Goal: Transaction & Acquisition: Purchase product/service

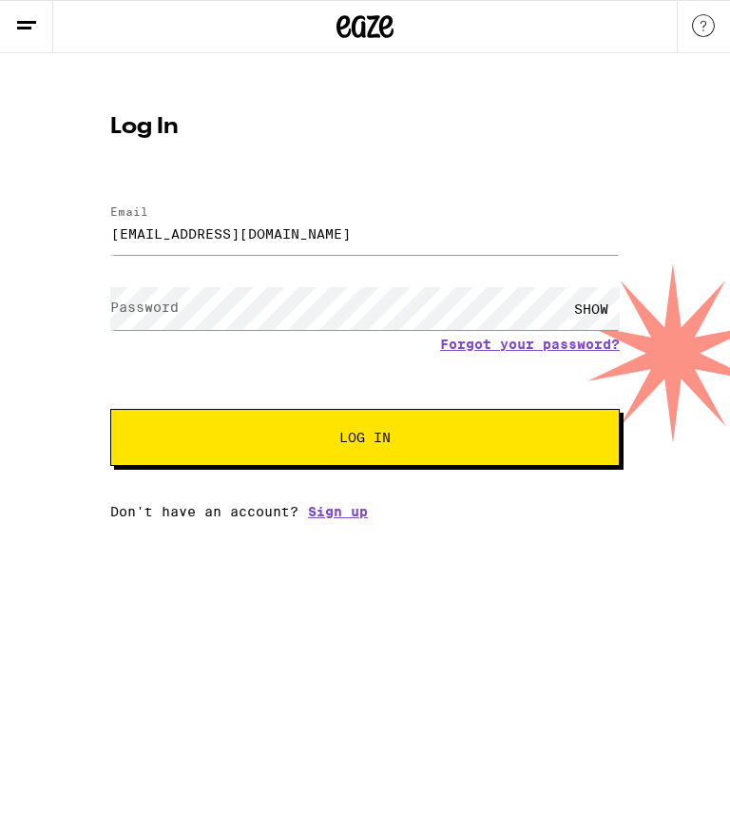
type input "[EMAIL_ADDRESS][DOMAIN_NAME]"
click at [391, 441] on span "Log In" at bounding box center [364, 437] width 51 height 13
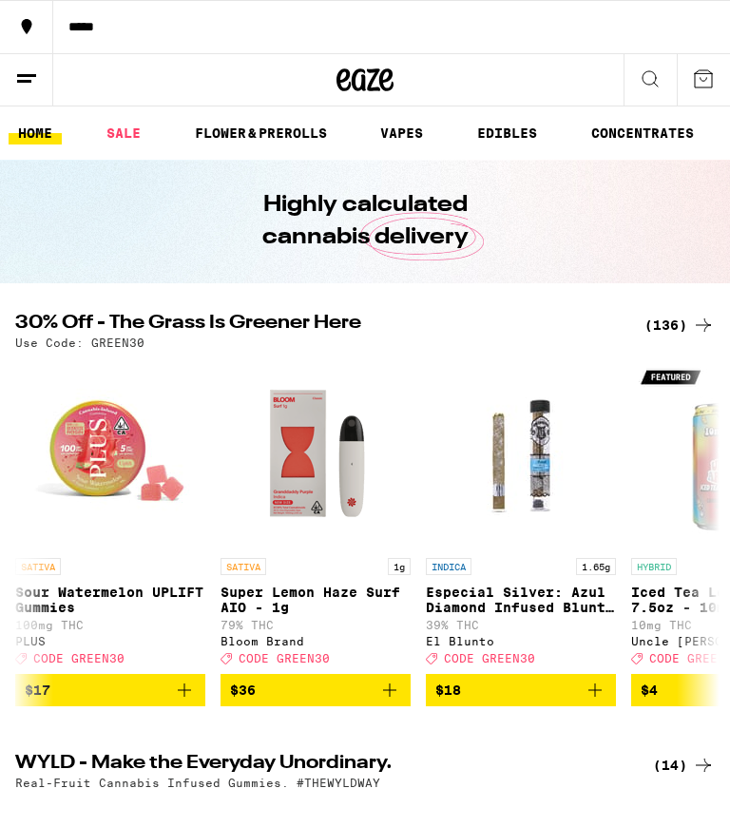
click at [76, 23] on div "*****" at bounding box center [391, 26] width 677 height 13
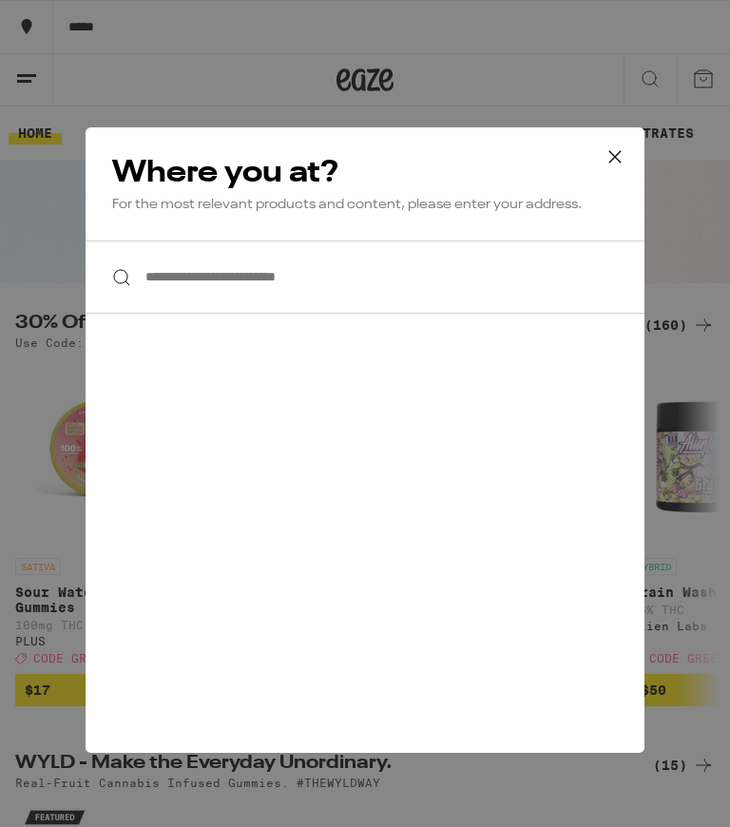
click at [376, 271] on input "**********" at bounding box center [365, 277] width 559 height 73
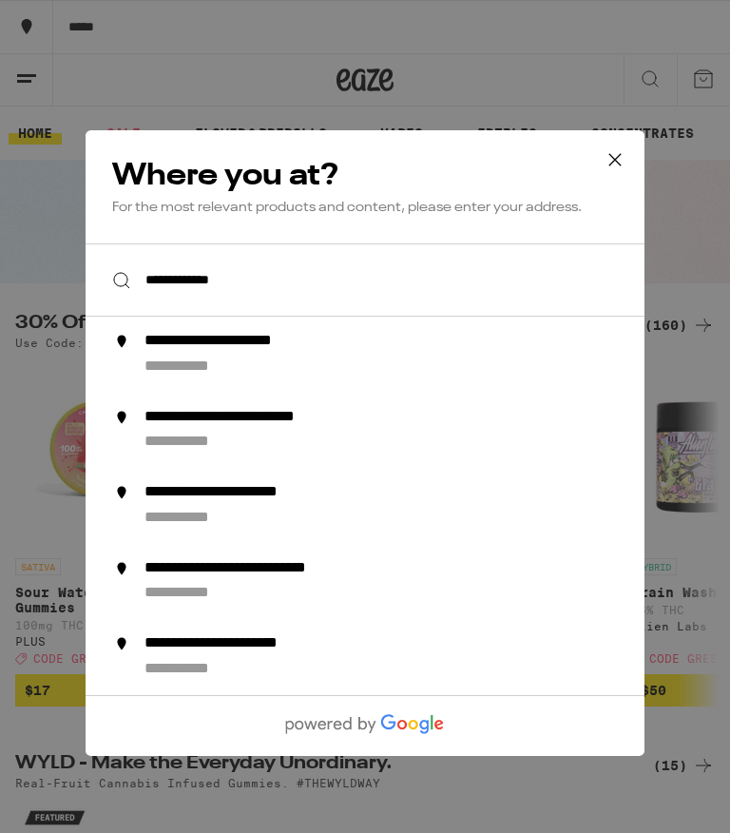
click at [211, 372] on div "**********" at bounding box center [199, 368] width 108 height 20
type input "**********"
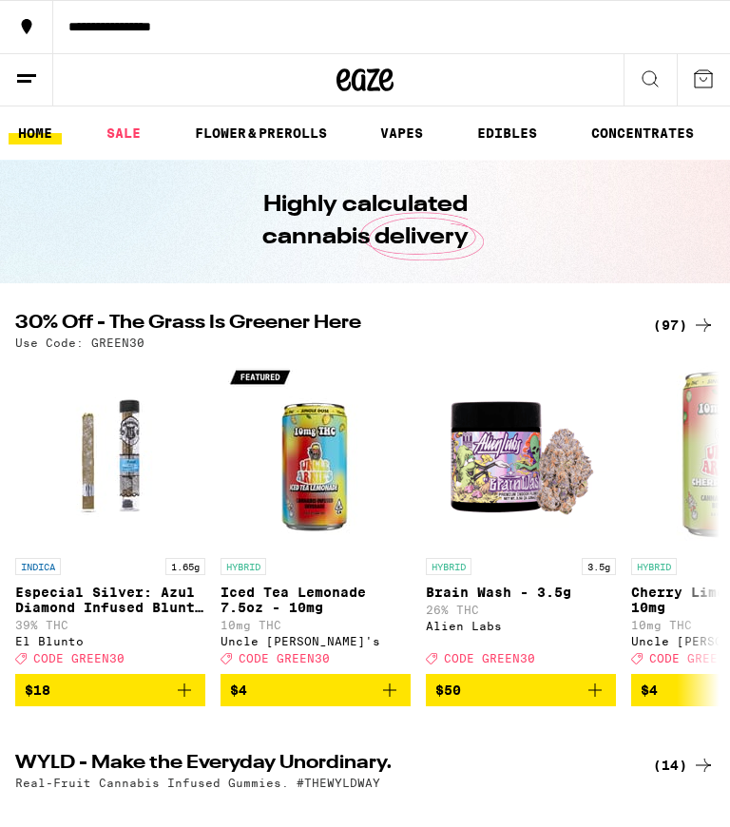
click at [687, 324] on div "(97)" at bounding box center [684, 325] width 62 height 23
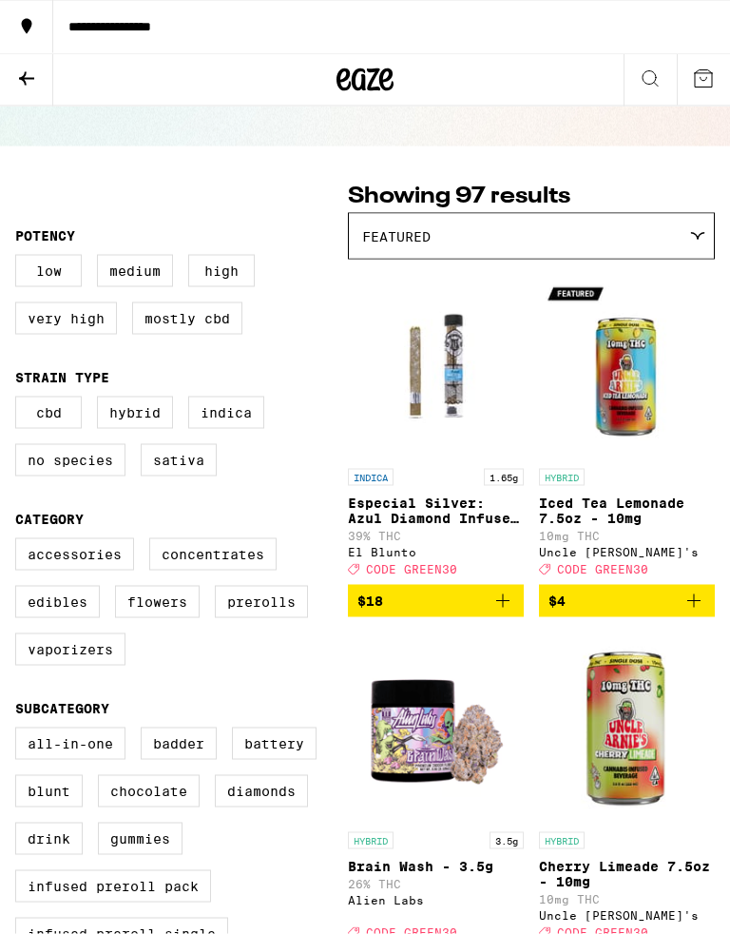
scroll to position [85, 0]
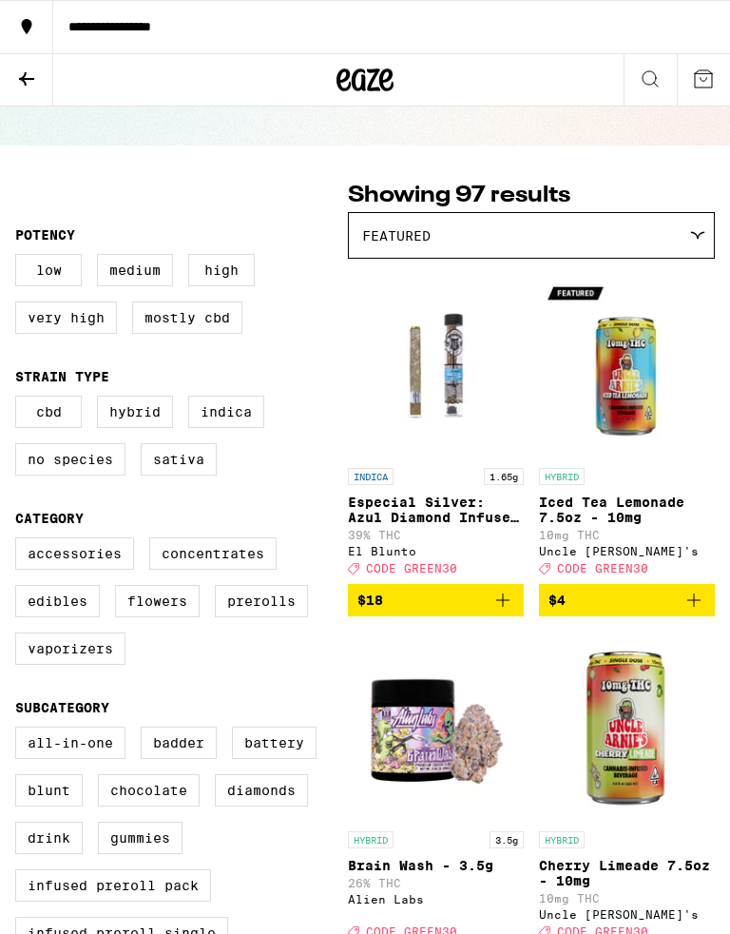
click at [52, 617] on label "Edibles" at bounding box center [57, 601] width 85 height 32
click at [20, 541] on input "Edibles" at bounding box center [19, 540] width 1 height 1
checkbox input "true"
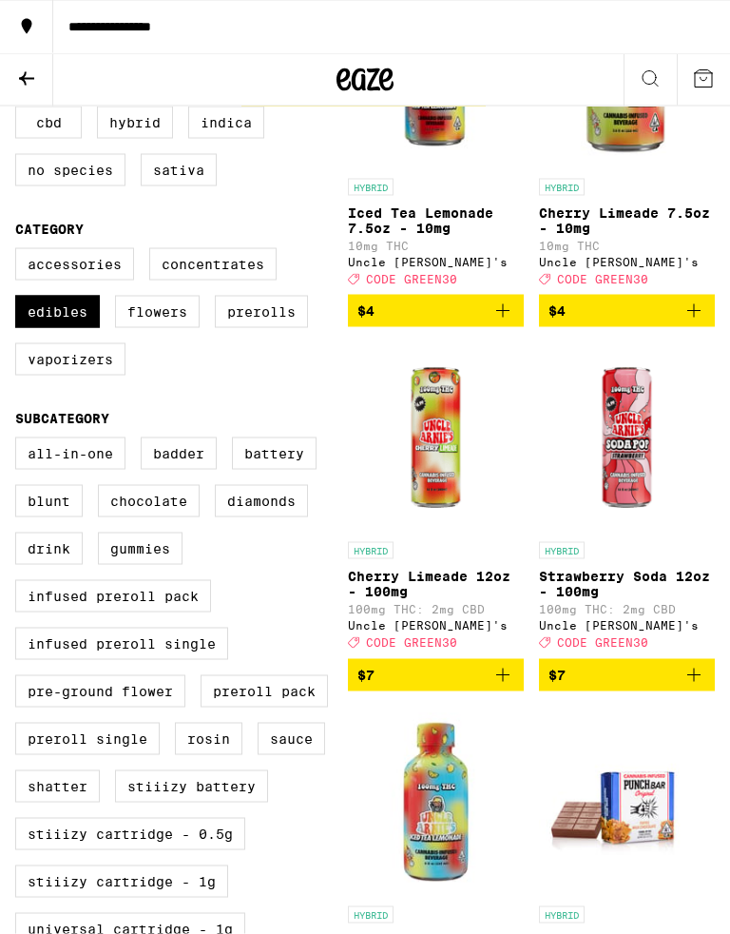
scroll to position [382, 0]
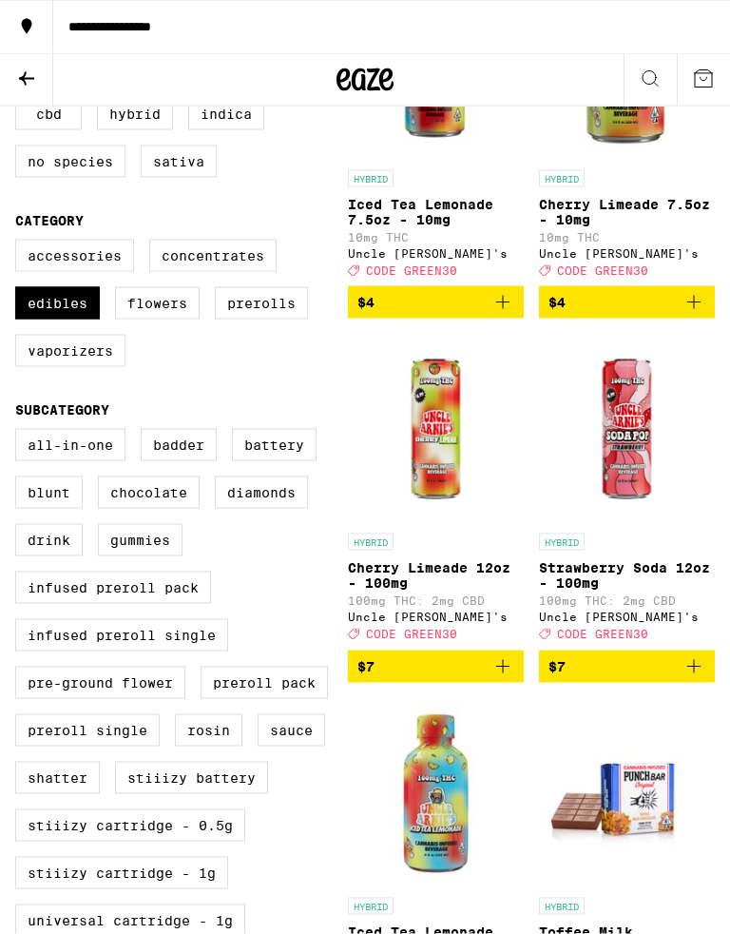
click at [470, 678] on span "$7" at bounding box center [436, 666] width 157 height 23
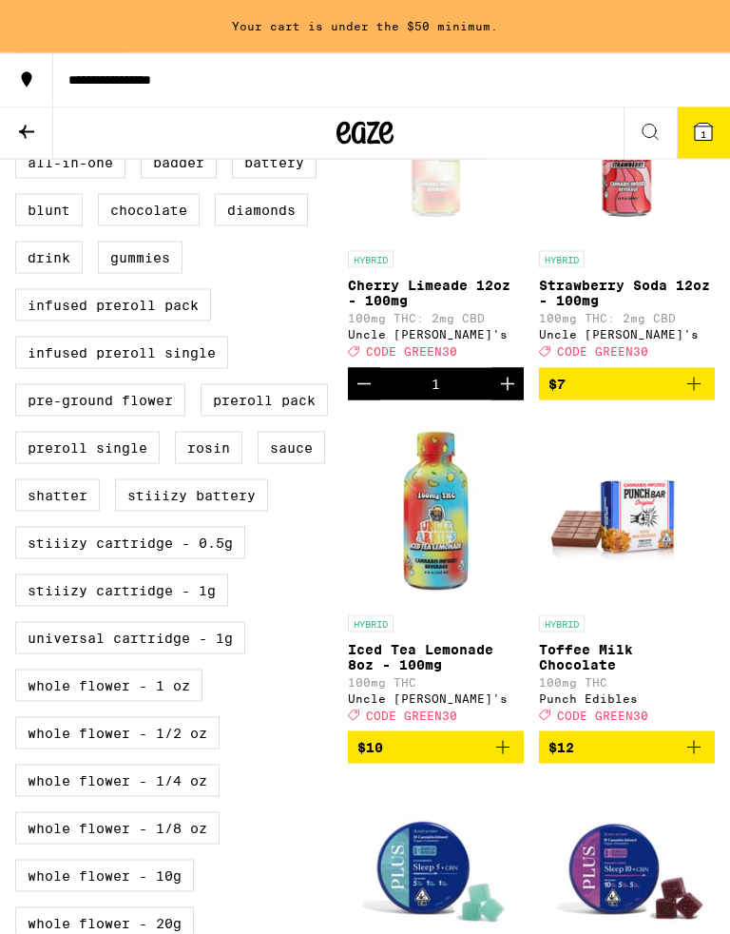
scroll to position [719, 0]
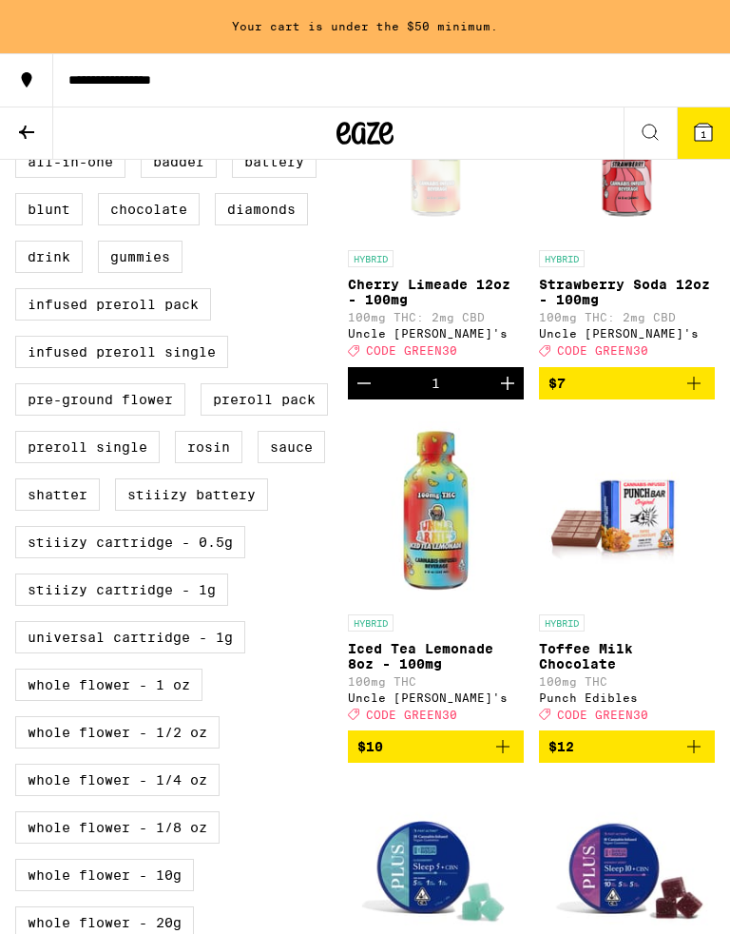
click at [486, 758] on span "$10" at bounding box center [436, 746] width 157 height 23
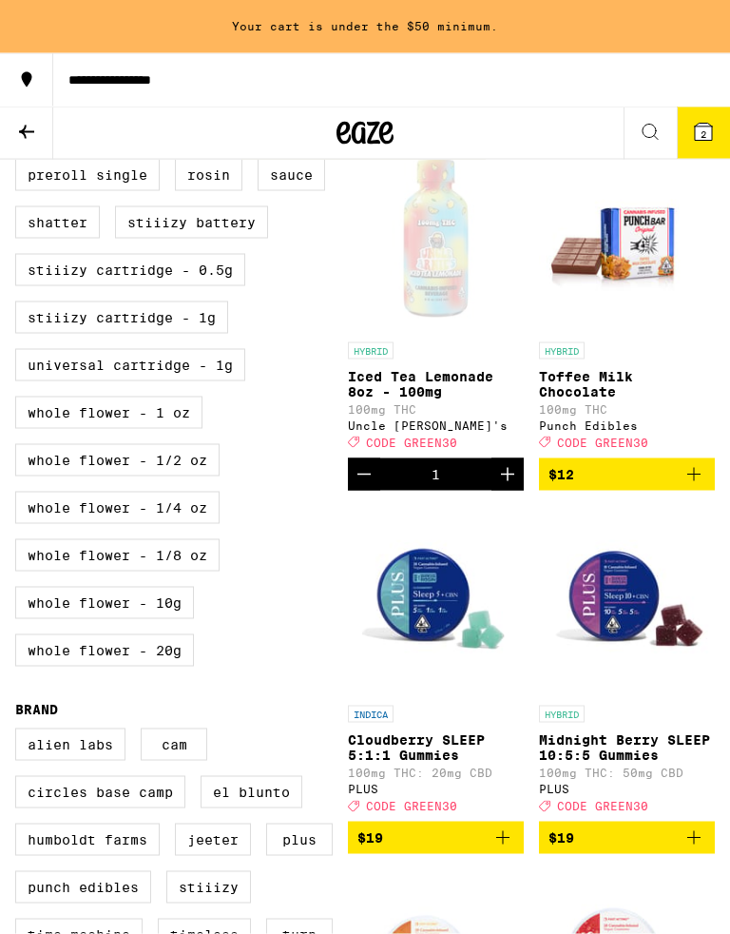
click at [657, 491] on button "$12" at bounding box center [627, 474] width 176 height 32
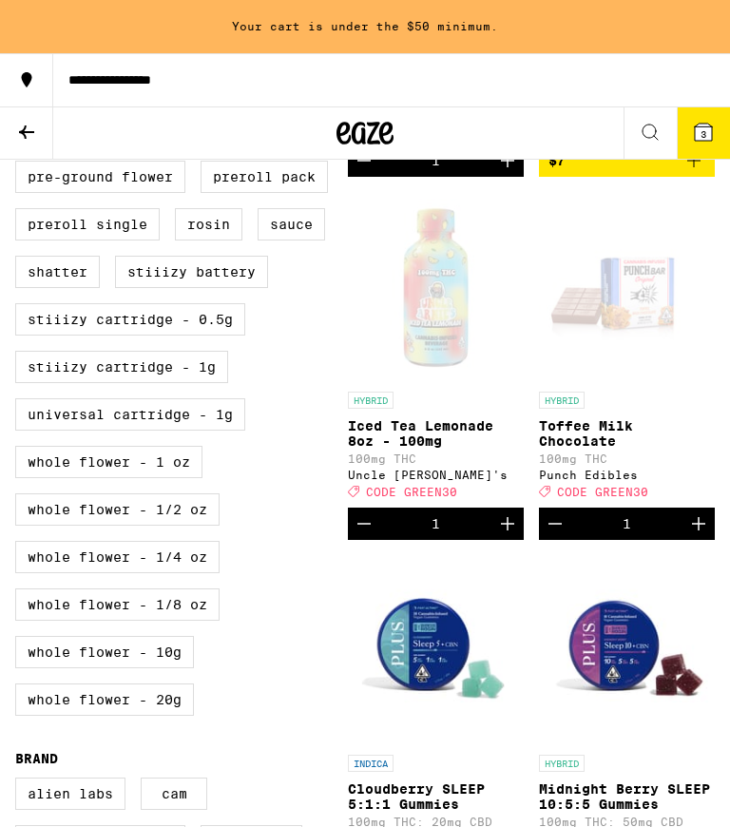
scroll to position [939, 0]
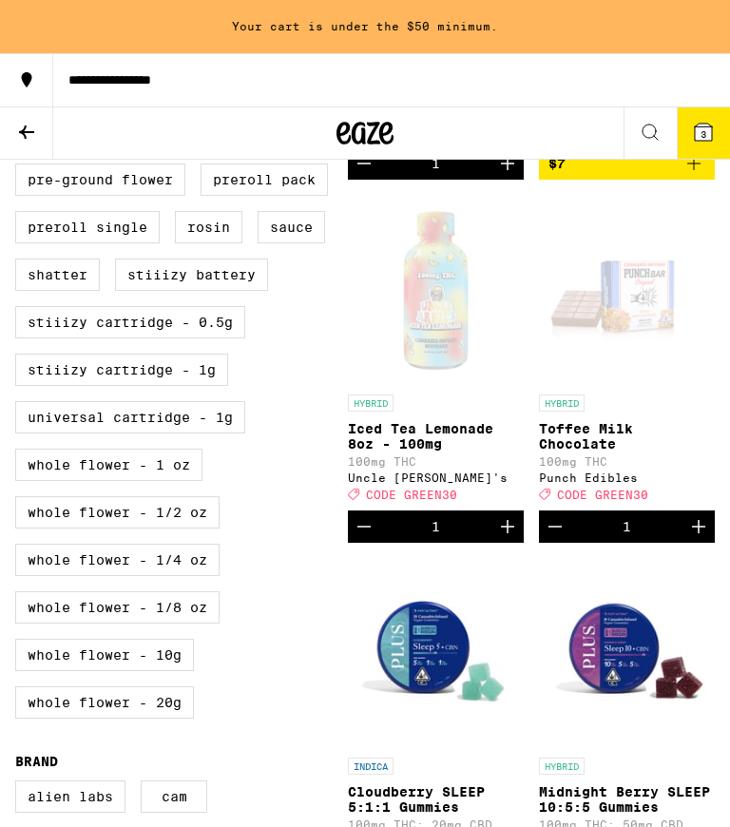
click at [707, 538] on icon "Increment" at bounding box center [699, 526] width 23 height 23
click at [501, 538] on icon "Increment" at bounding box center [507, 526] width 23 height 23
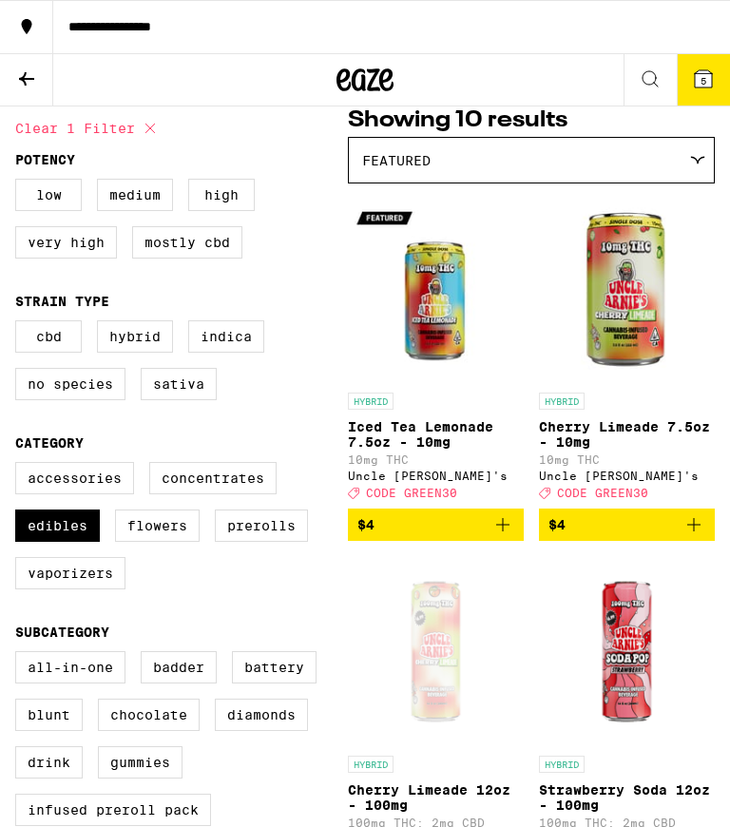
scroll to position [158, 0]
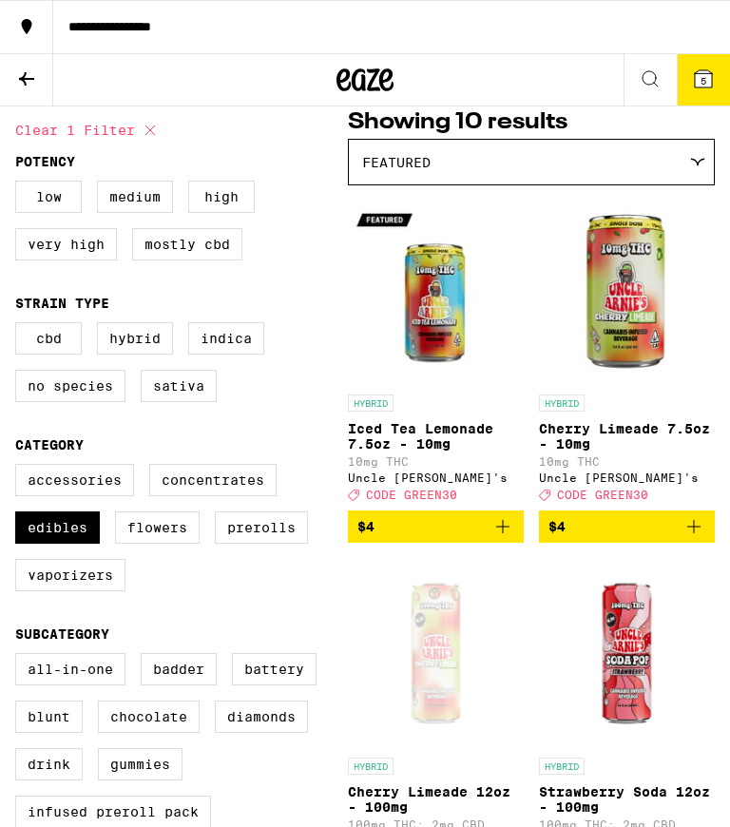
click at [234, 496] on label "Concentrates" at bounding box center [212, 480] width 127 height 32
click at [20, 468] on input "Concentrates" at bounding box center [19, 467] width 1 height 1
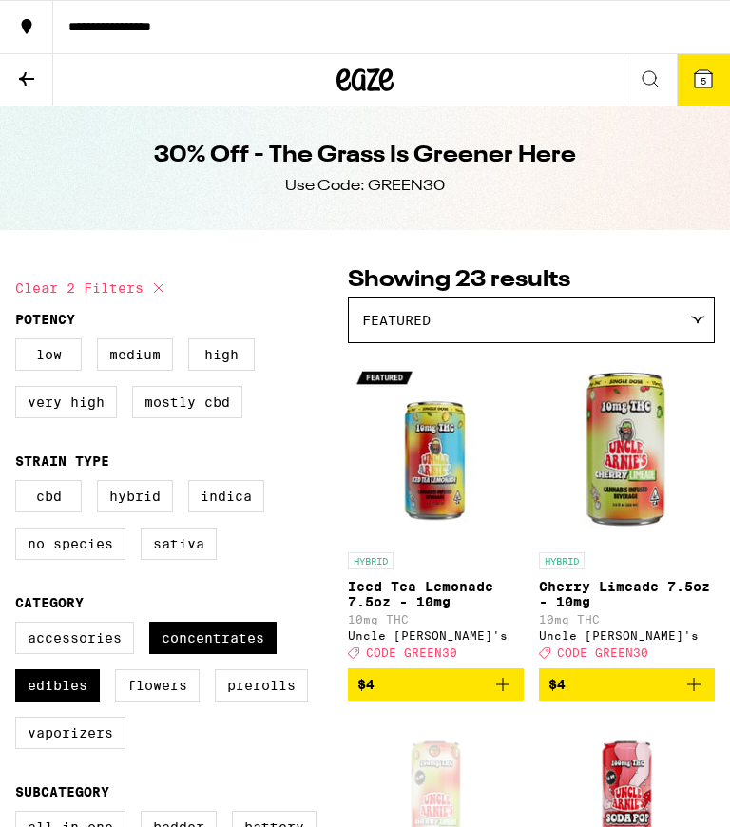
click at [159, 290] on icon at bounding box center [158, 288] width 23 height 23
checkbox input "false"
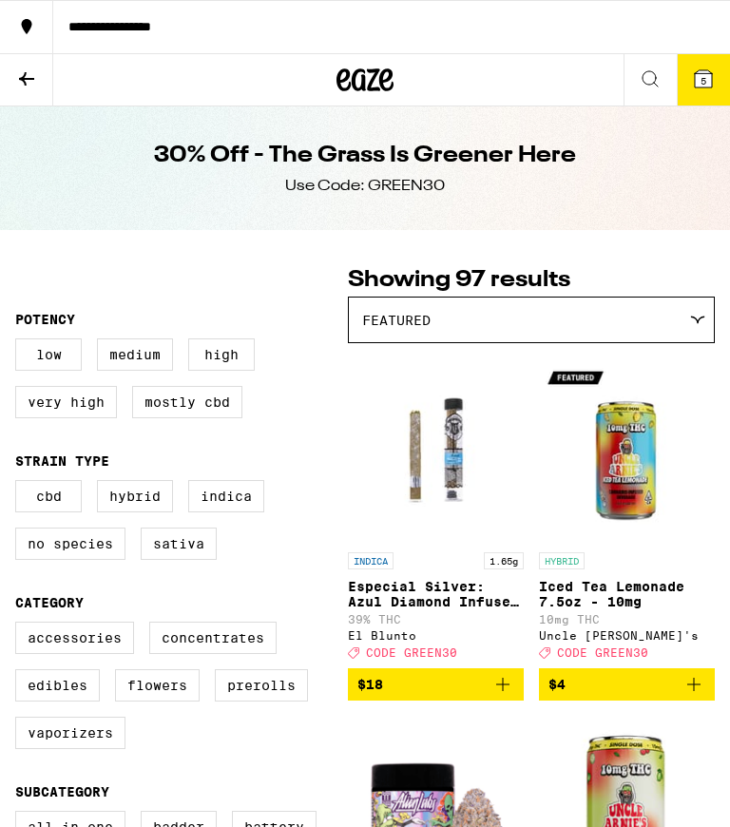
click at [69, 702] on label "Edibles" at bounding box center [57, 685] width 85 height 32
click at [20, 626] on input "Edibles" at bounding box center [19, 625] width 1 height 1
checkbox input "true"
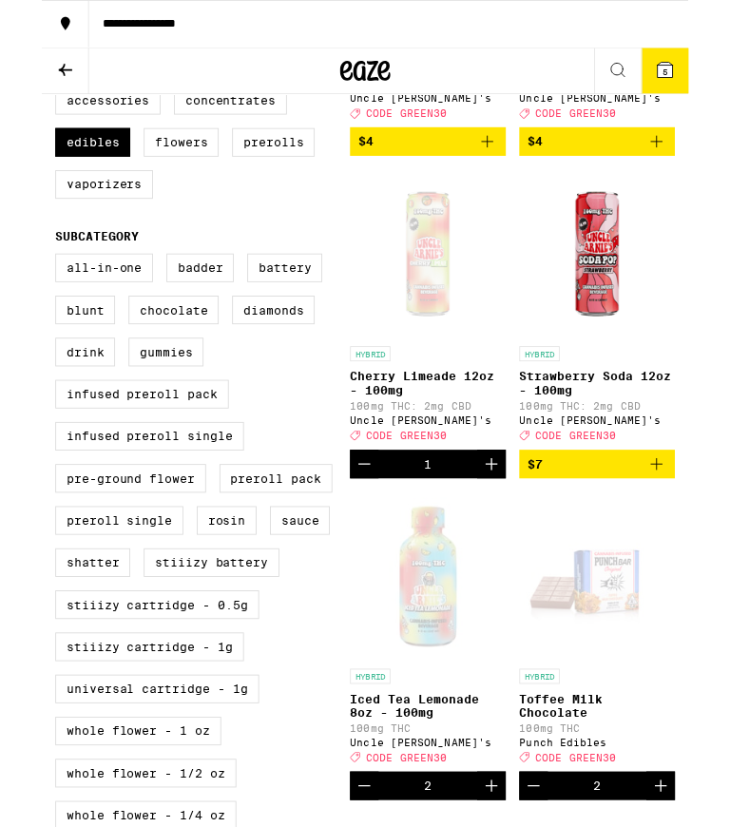
scroll to position [524, 0]
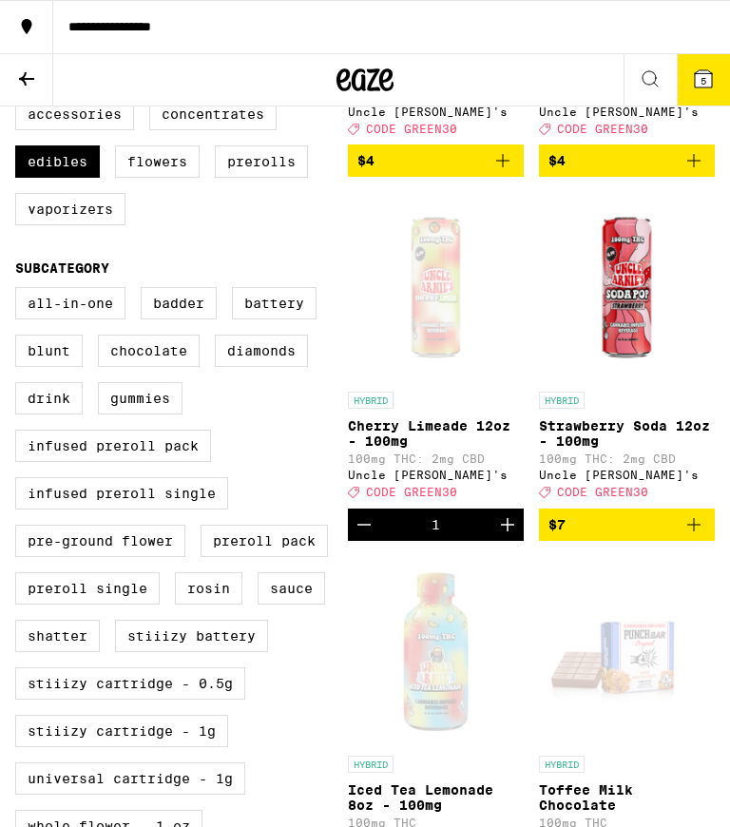
click at [512, 536] on icon "Increment" at bounding box center [507, 524] width 23 height 23
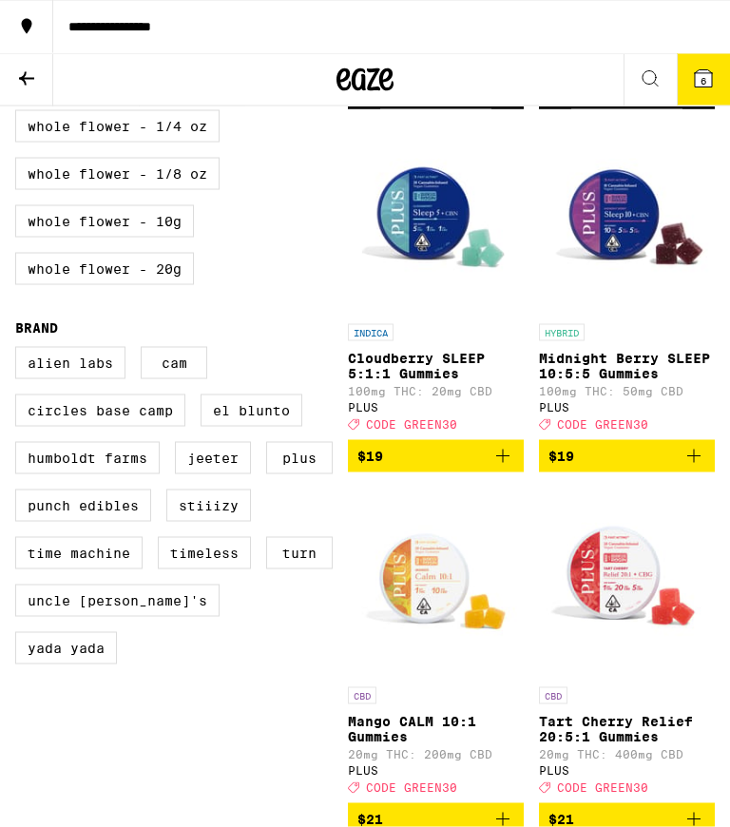
scroll to position [1320, 0]
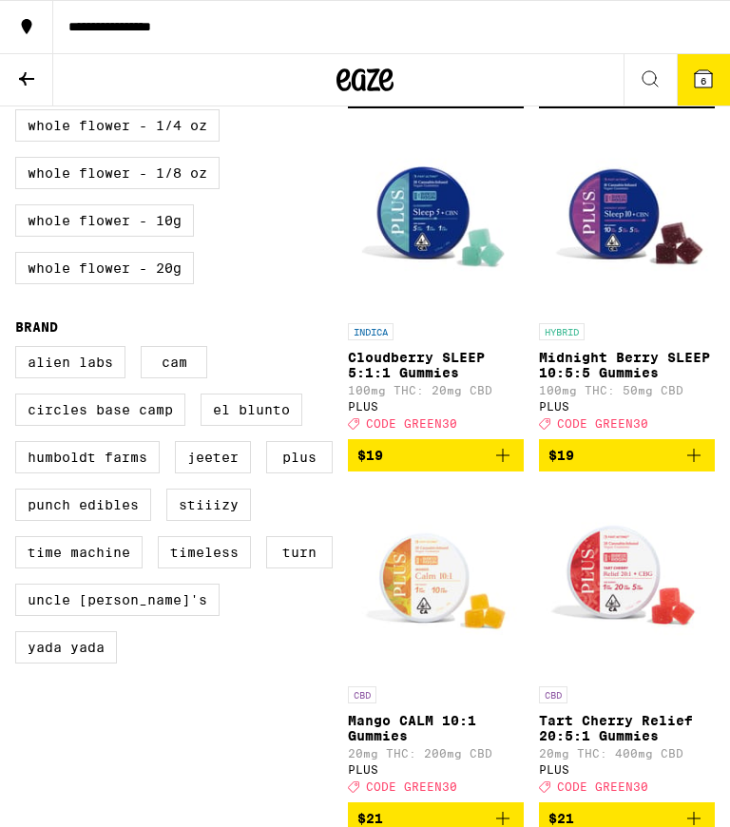
click at [621, 380] on p "Midnight Berry SLEEP 10:5:5 Gummies" at bounding box center [627, 365] width 176 height 30
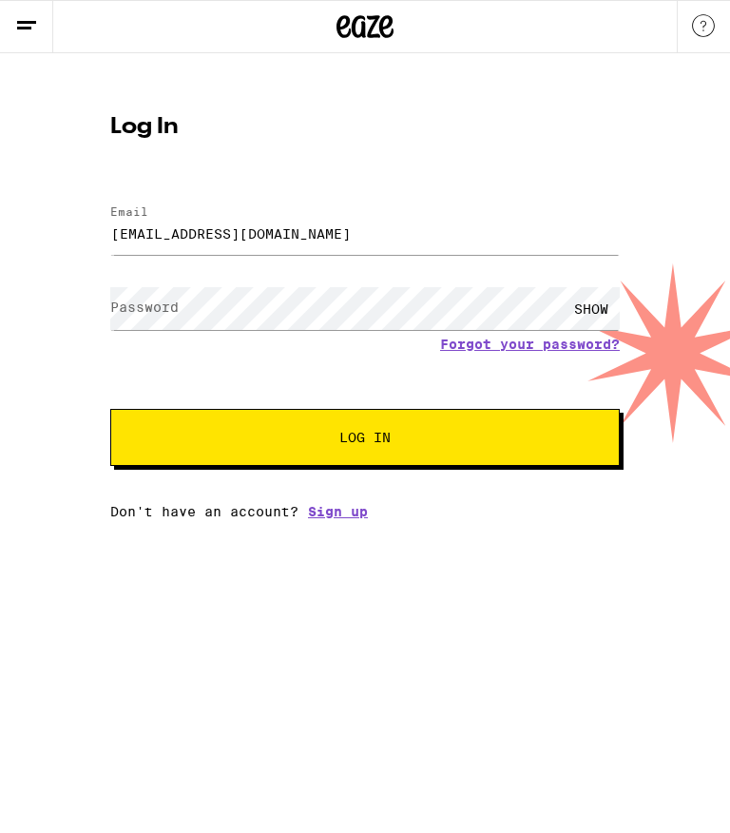
type input "[EMAIL_ADDRESS][DOMAIN_NAME]"
click at [468, 453] on button "Log In" at bounding box center [365, 437] width 510 height 57
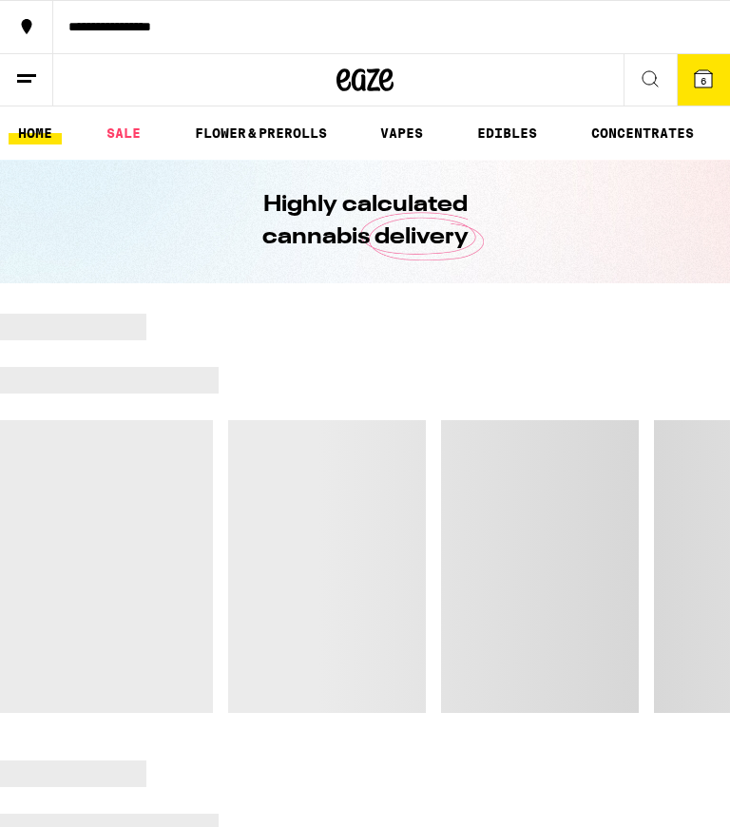
click at [718, 73] on button "6" at bounding box center [703, 79] width 53 height 51
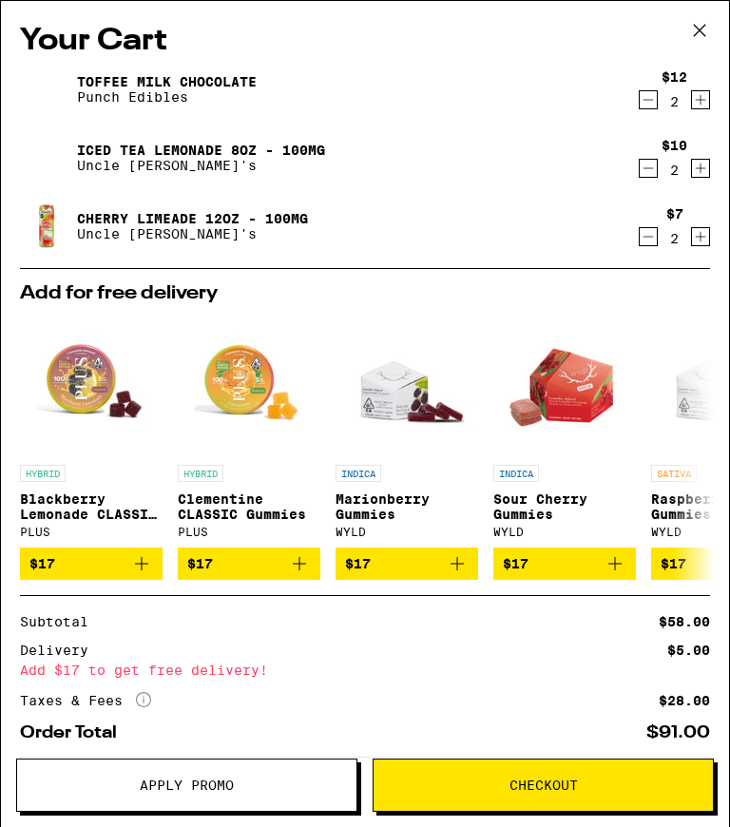
click at [719, 28] on button at bounding box center [699, 31] width 59 height 61
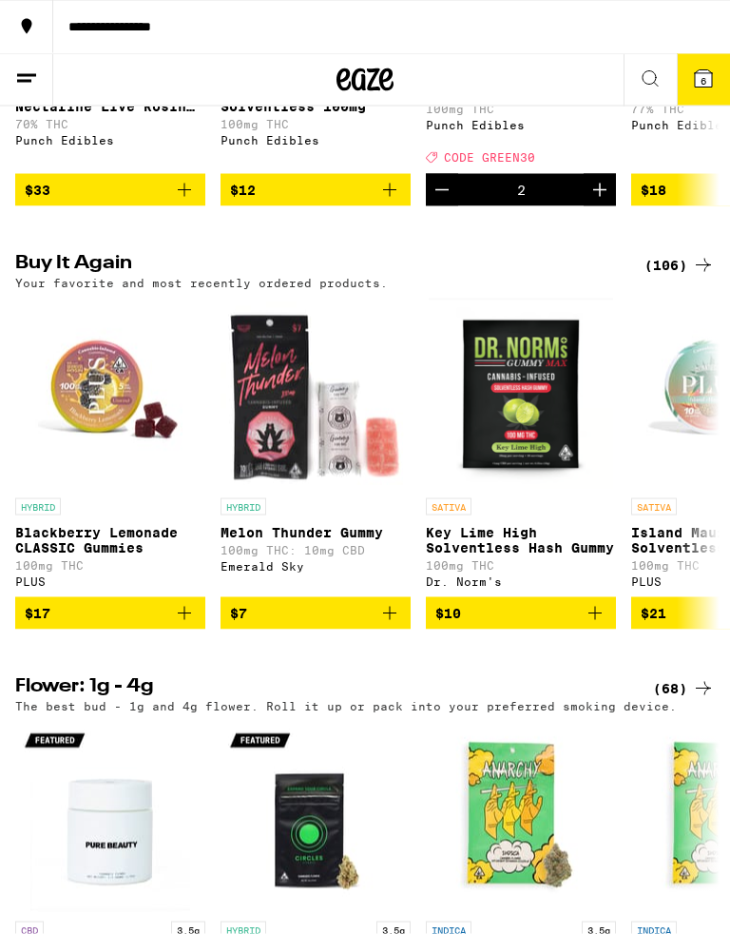
click at [562, 625] on span "$10" at bounding box center [521, 613] width 171 height 23
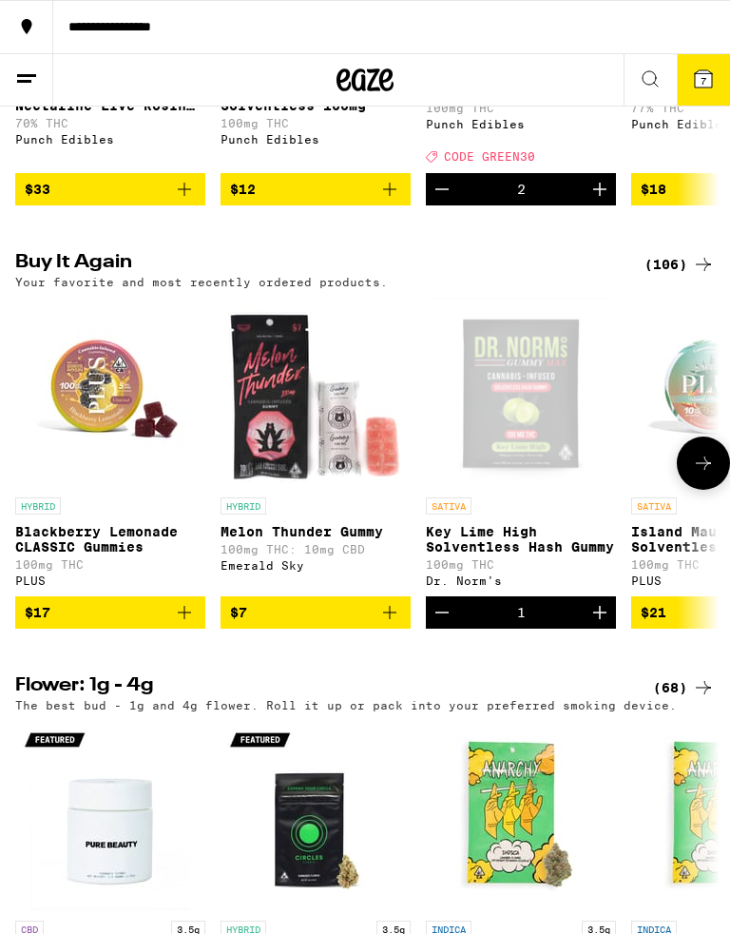
click at [378, 624] on icon "Add to bag" at bounding box center [389, 612] width 23 height 23
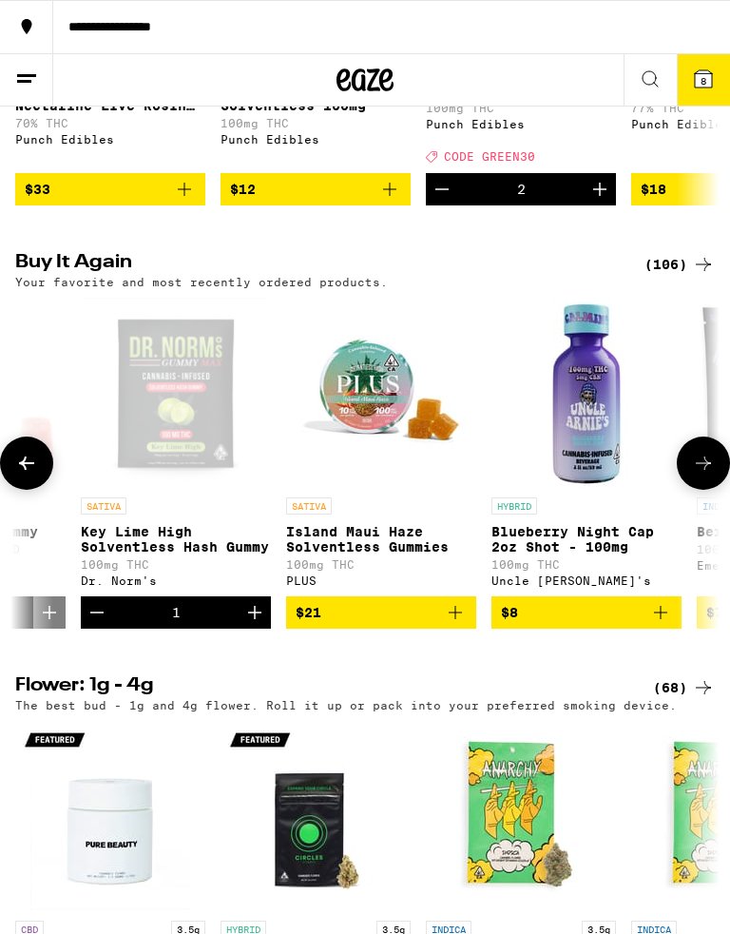
scroll to position [1, 346]
click at [610, 624] on span "$8" at bounding box center [585, 612] width 171 height 23
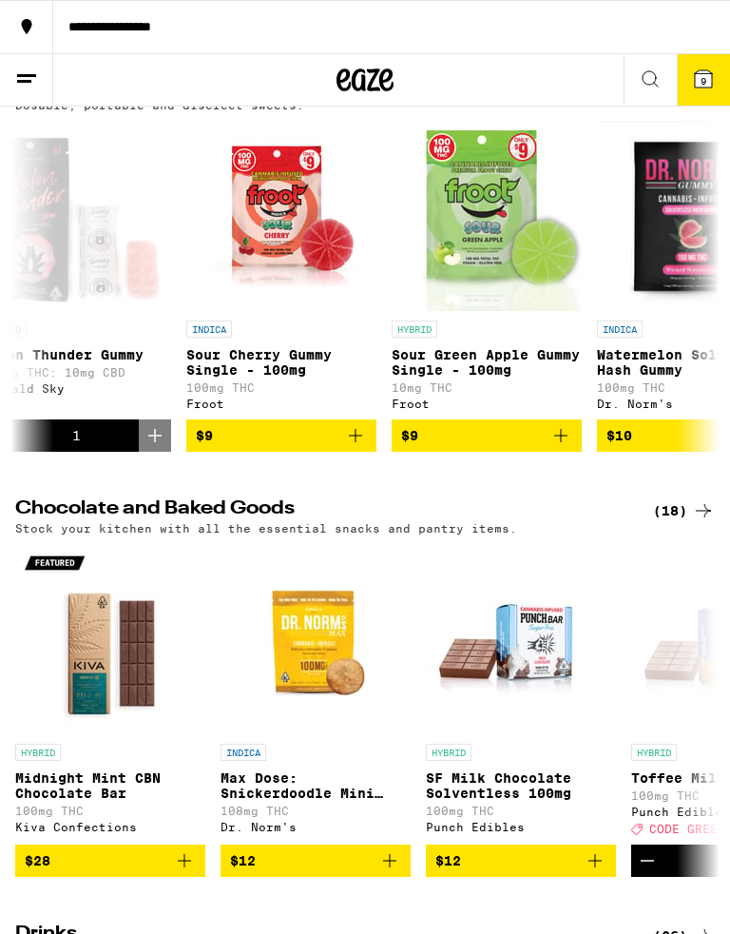
scroll to position [0, 241]
click at [353, 447] on icon "Add to bag" at bounding box center [354, 435] width 23 height 23
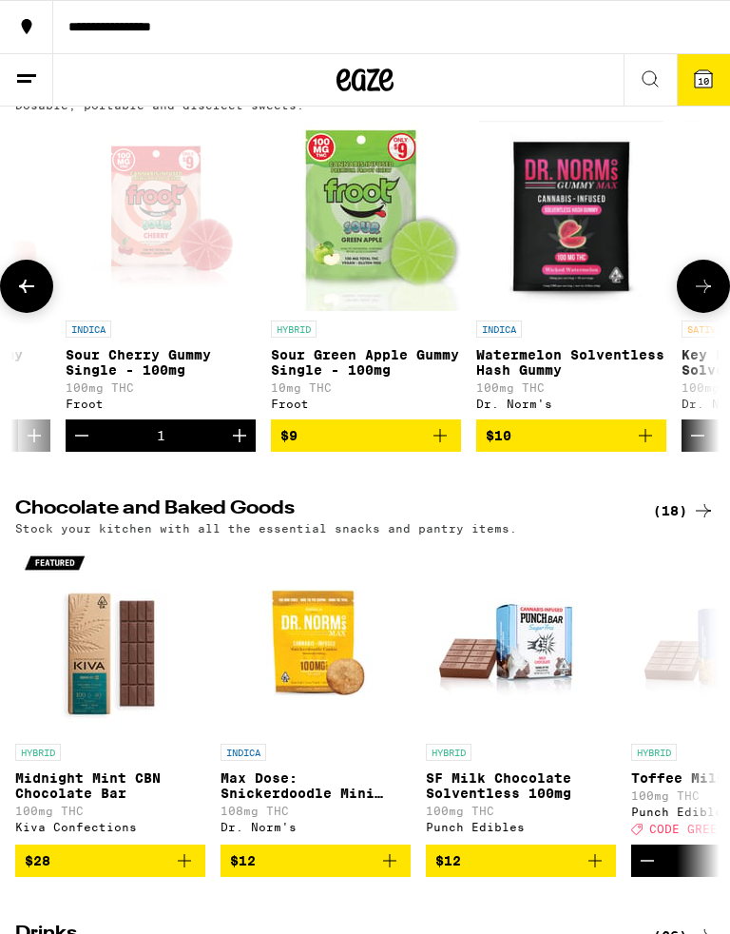
scroll to position [0, 358]
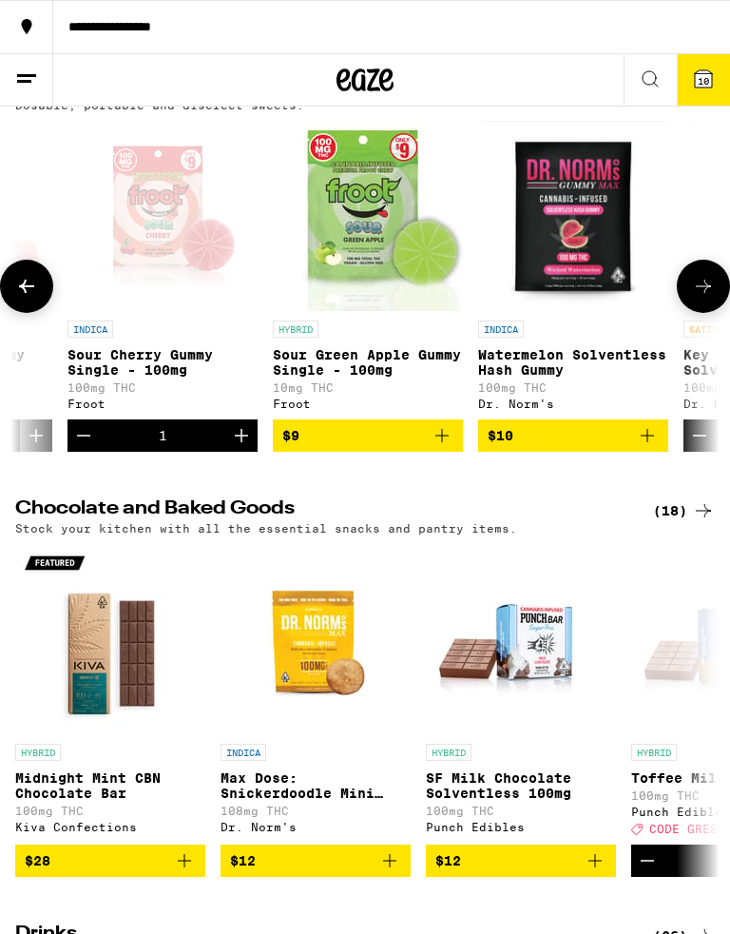
click at [438, 447] on icon "Add to bag" at bounding box center [442, 435] width 23 height 23
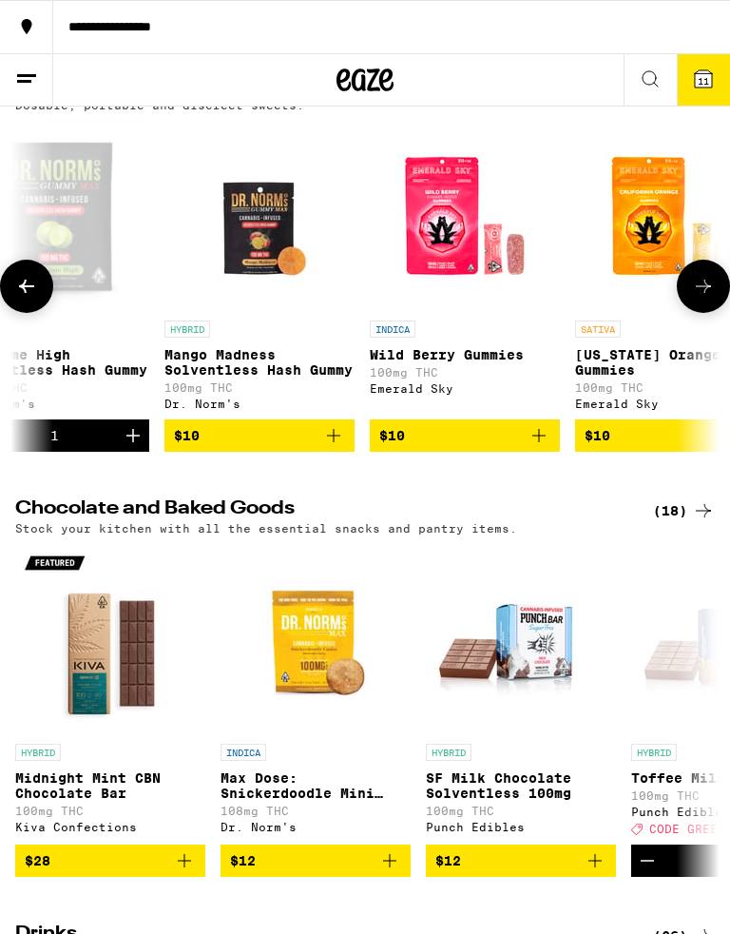
scroll to position [1, 1085]
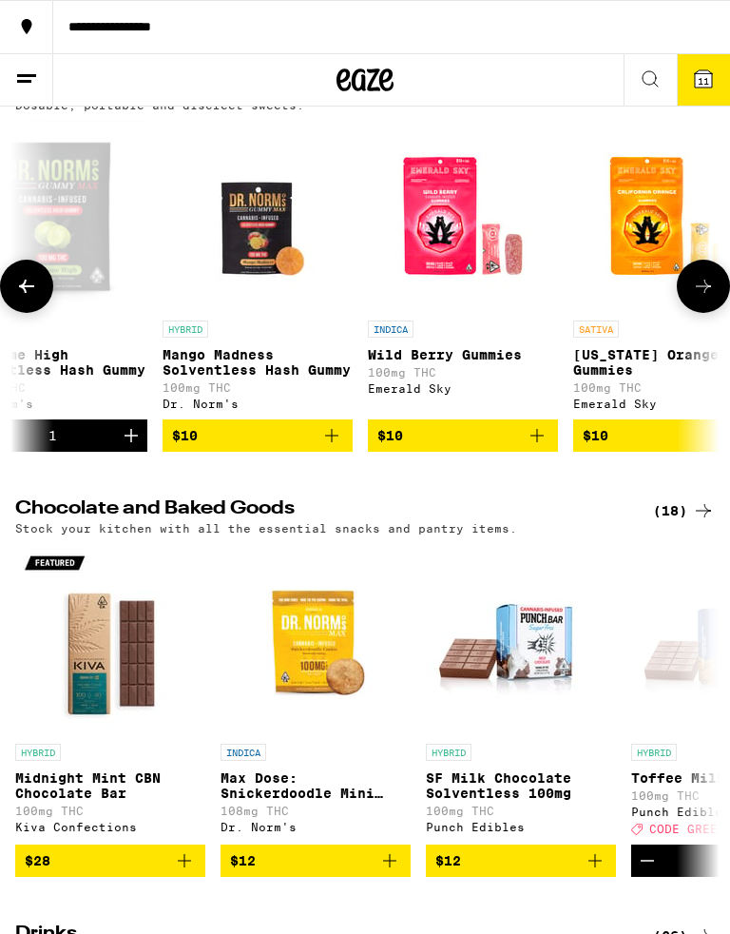
click at [713, 78] on icon at bounding box center [703, 79] width 23 height 23
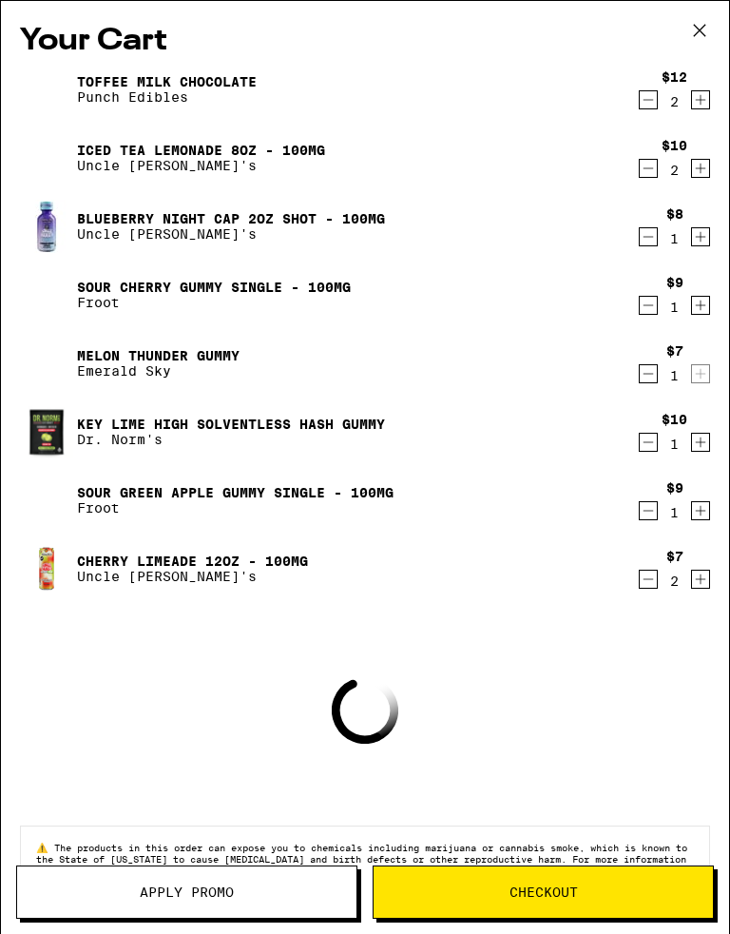
click at [273, 832] on span "Apply Promo" at bounding box center [186, 891] width 339 height 13
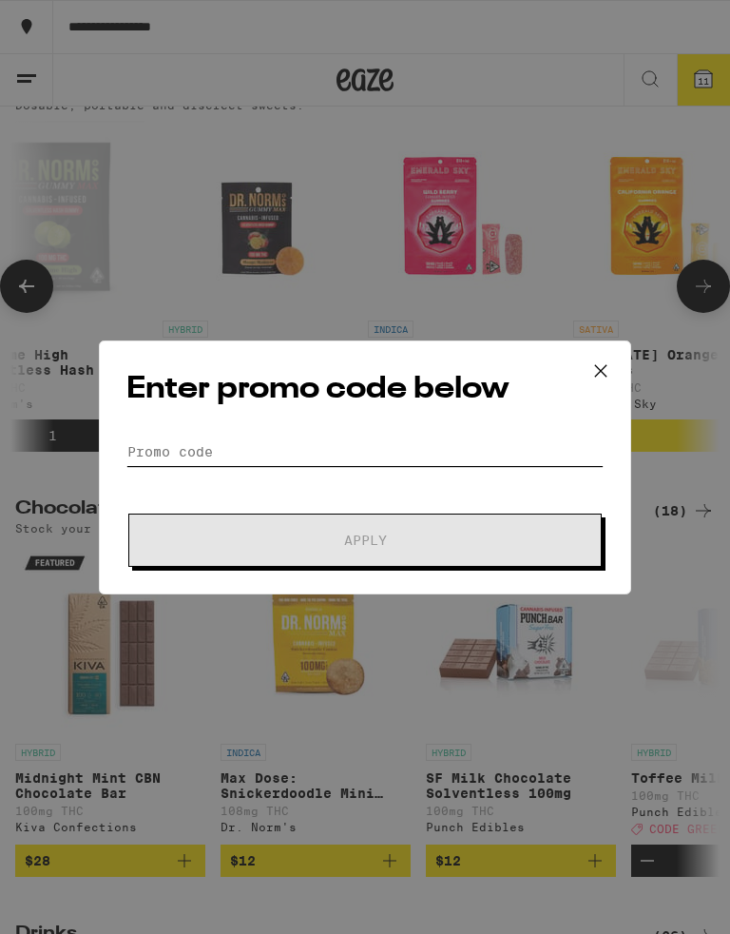
click at [283, 466] on input "Promo Code" at bounding box center [364, 451] width 477 height 29
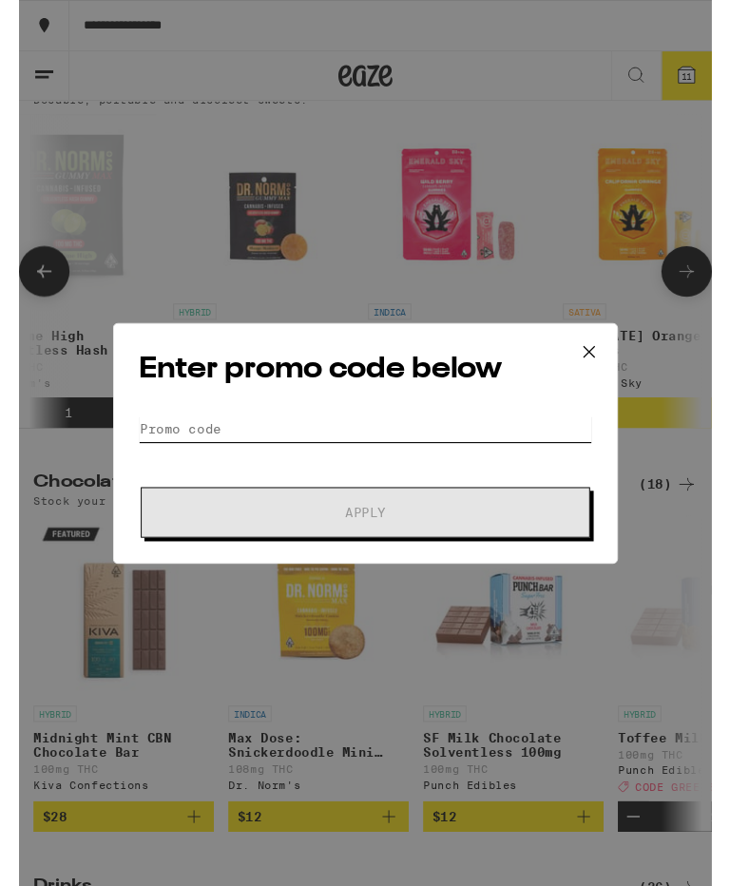
scroll to position [6054, 0]
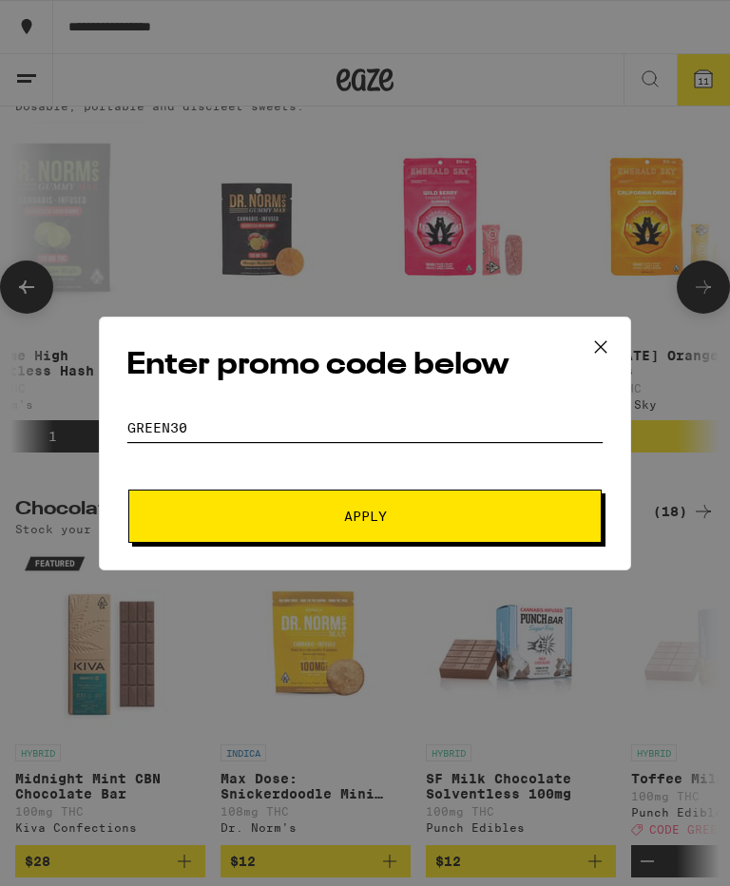
type input "Green30"
click at [465, 515] on span "Apply" at bounding box center [365, 516] width 342 height 13
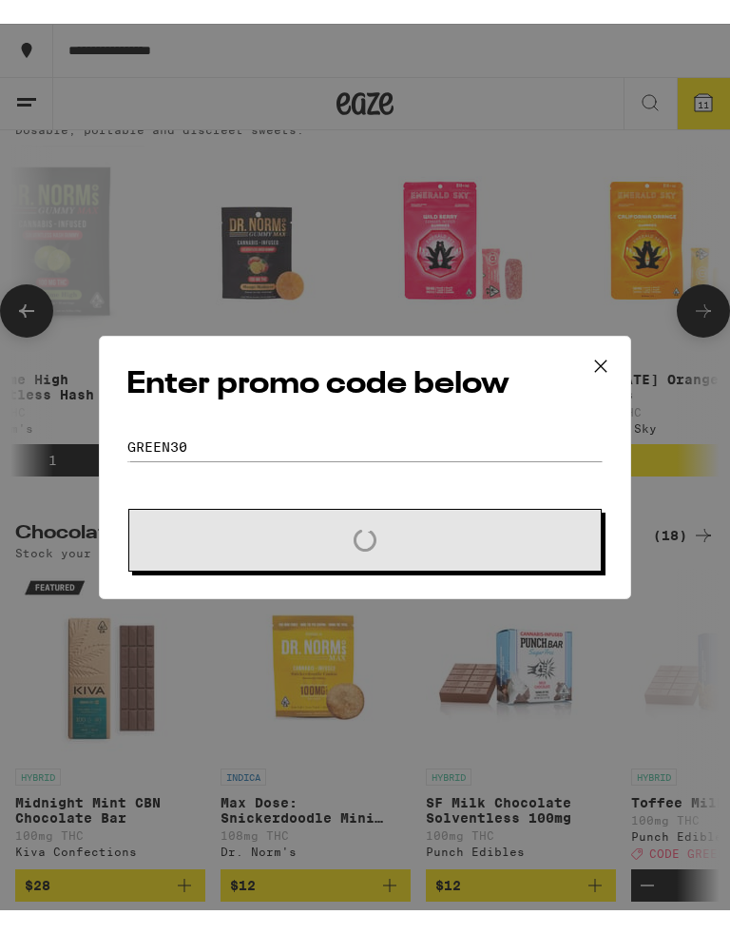
scroll to position [6054, 0]
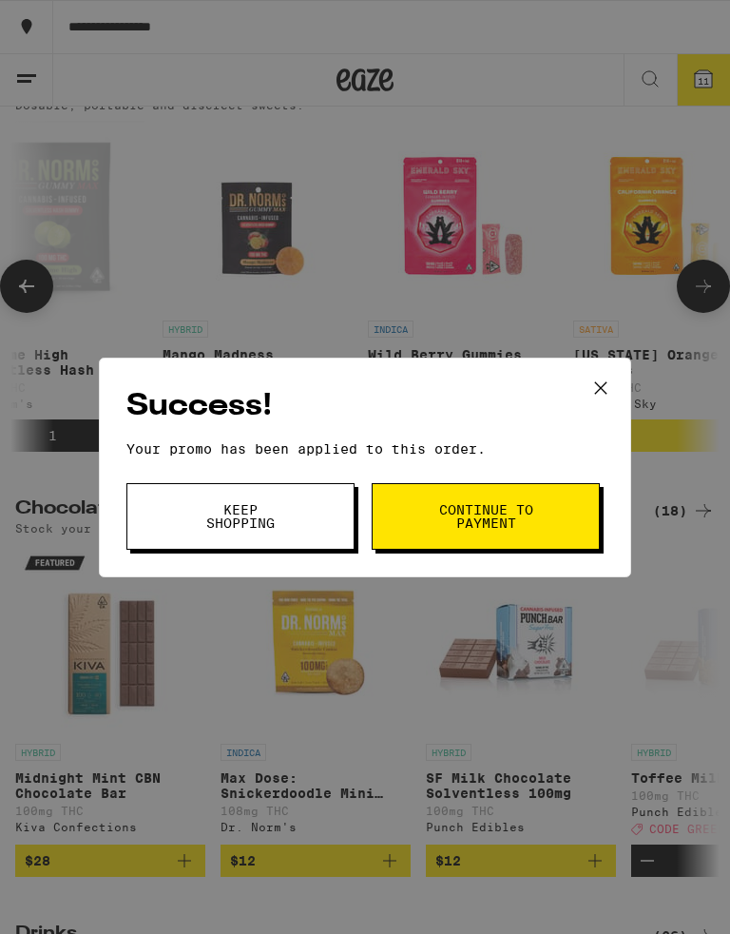
click at [305, 516] on button "Keep Shopping" at bounding box center [240, 516] width 228 height 67
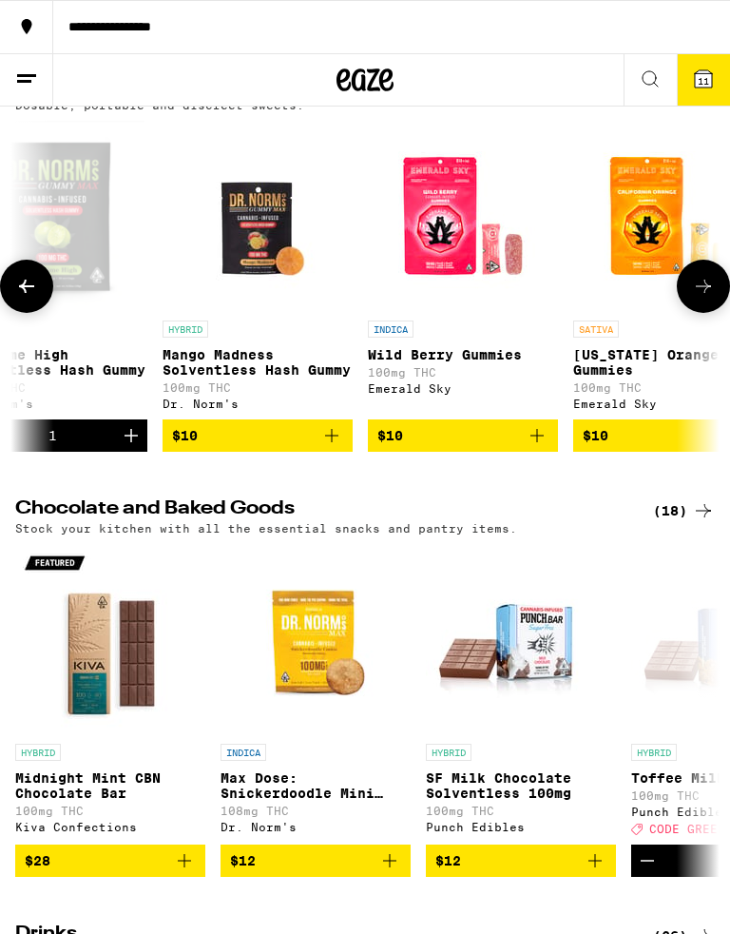
click at [713, 83] on icon at bounding box center [703, 79] width 23 height 23
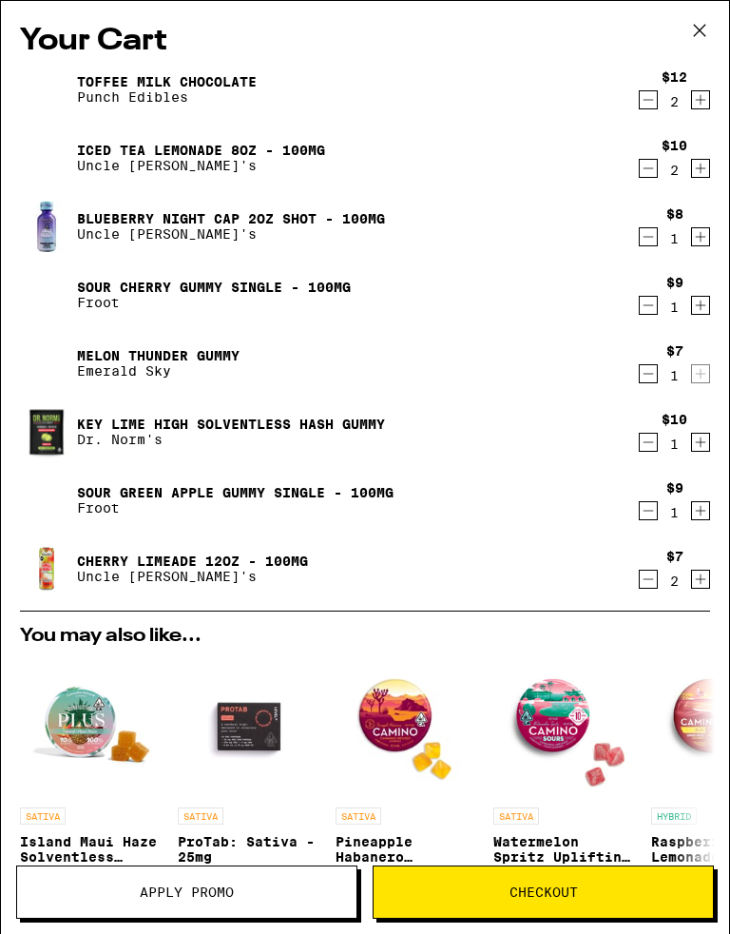
click at [716, 32] on button at bounding box center [699, 31] width 59 height 61
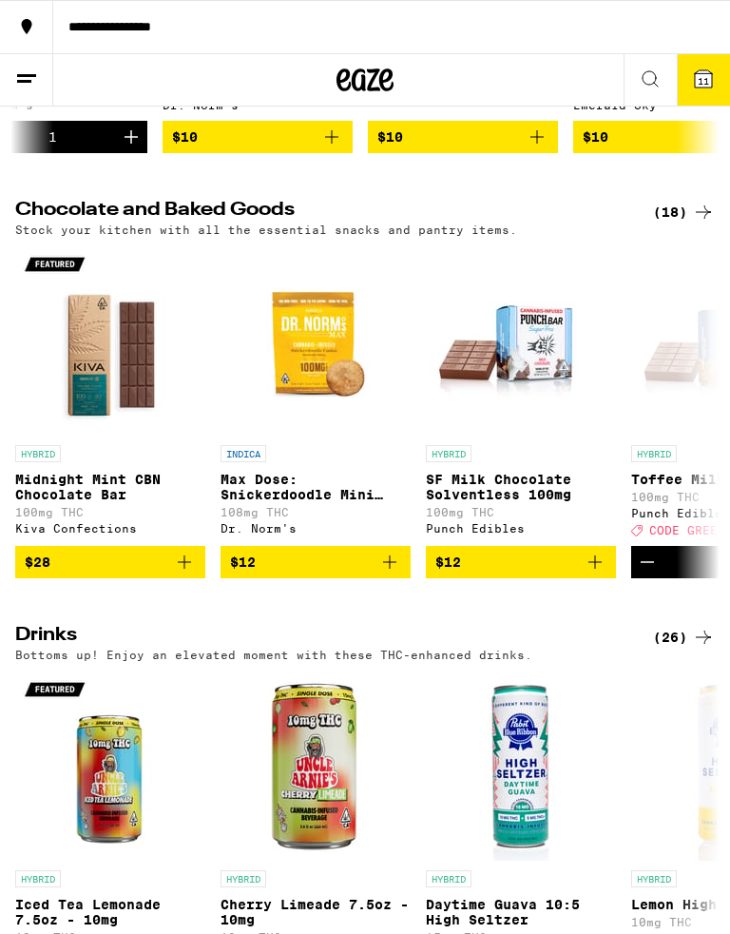
scroll to position [6406, 0]
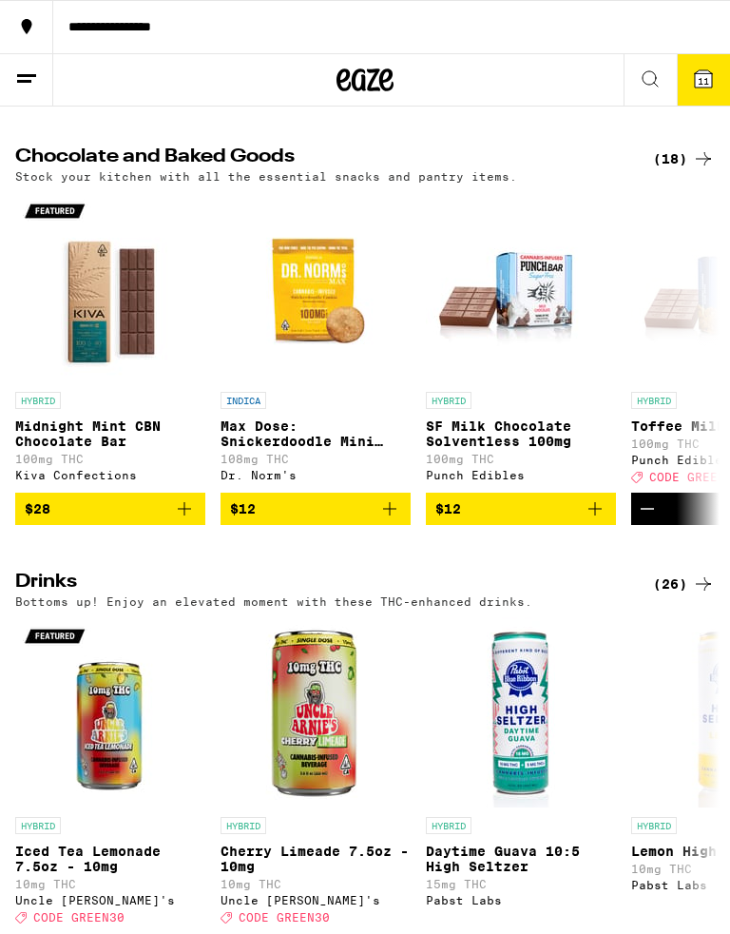
click at [394, 520] on icon "Add to bag" at bounding box center [389, 508] width 23 height 23
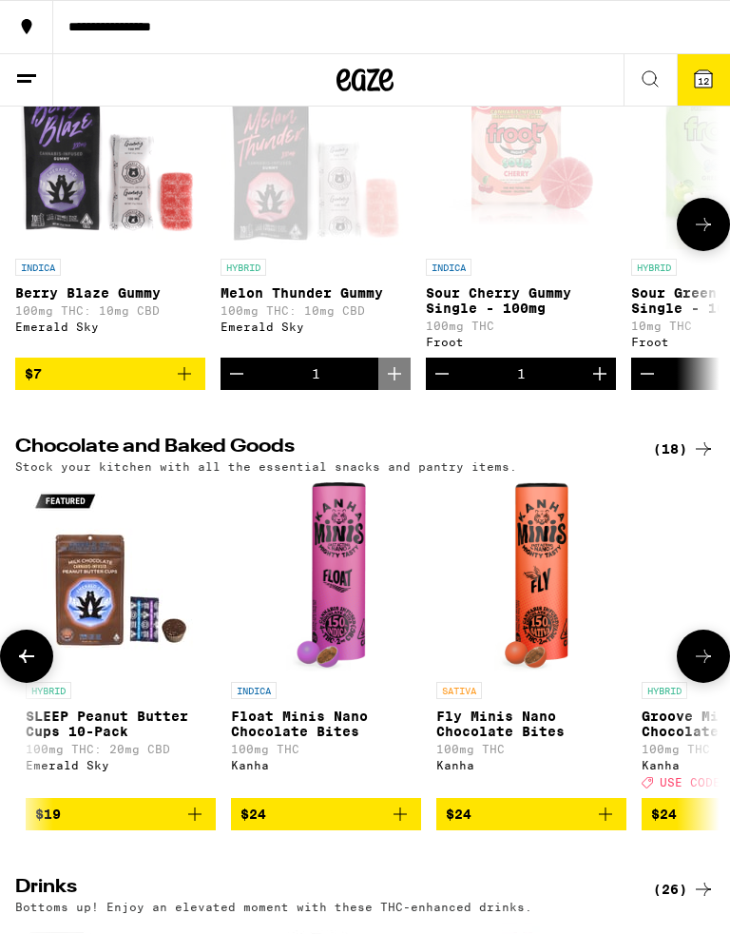
scroll to position [1, 0]
click at [693, 37] on icon at bounding box center [703, 25] width 23 height 23
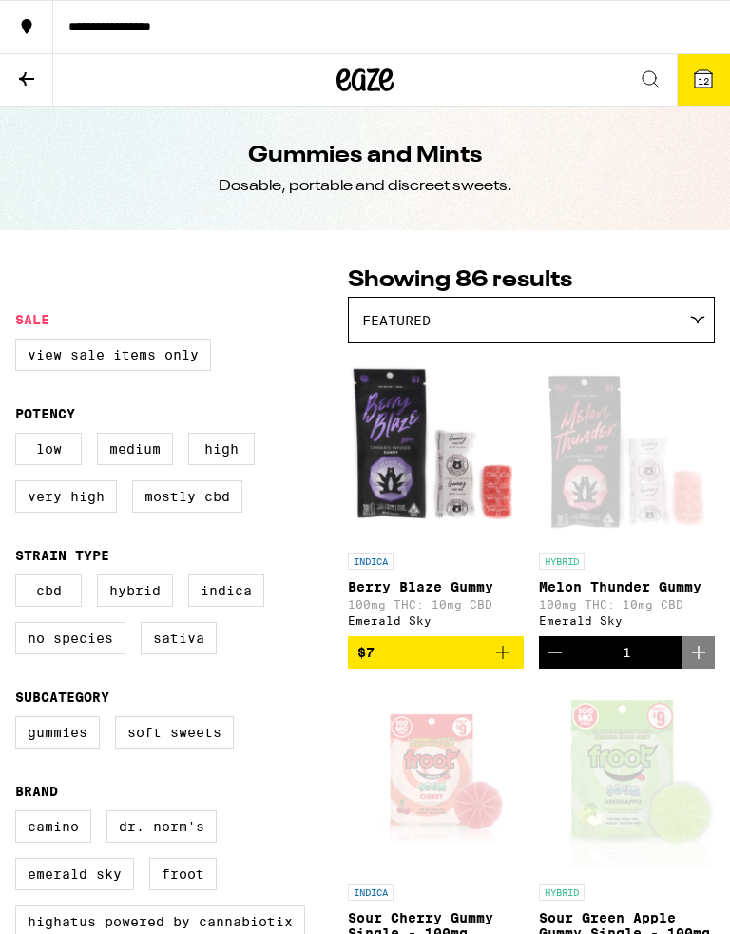
click at [178, 654] on label "Sativa" at bounding box center [179, 638] width 76 height 32
click at [20, 578] on input "Sativa" at bounding box center [19, 577] width 1 height 1
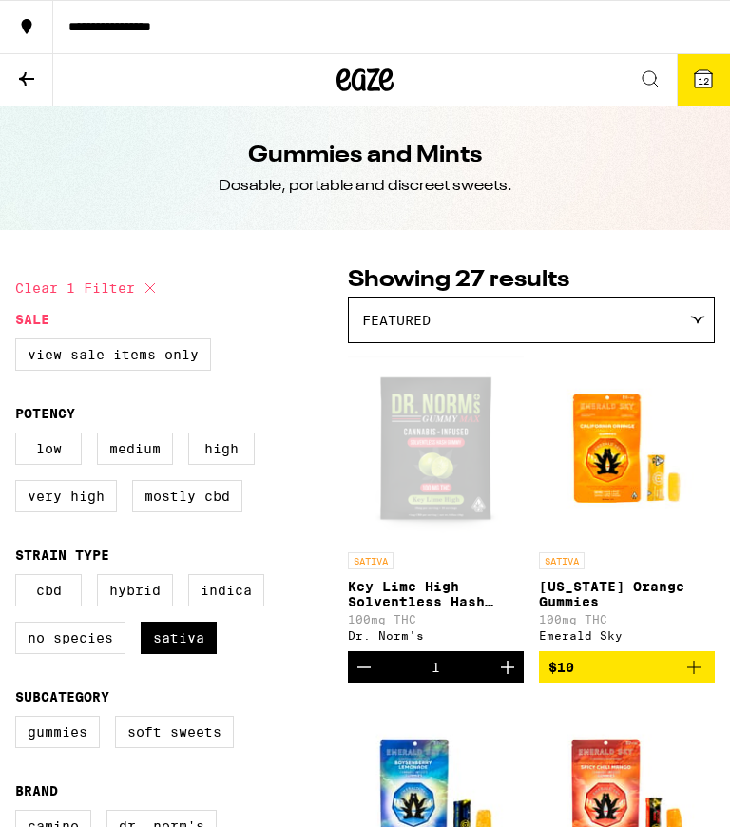
click at [513, 679] on icon "Increment" at bounding box center [507, 667] width 23 height 23
click at [177, 654] on label "Sativa" at bounding box center [179, 638] width 76 height 32
click at [20, 578] on input "Sativa" at bounding box center [19, 577] width 1 height 1
checkbox input "false"
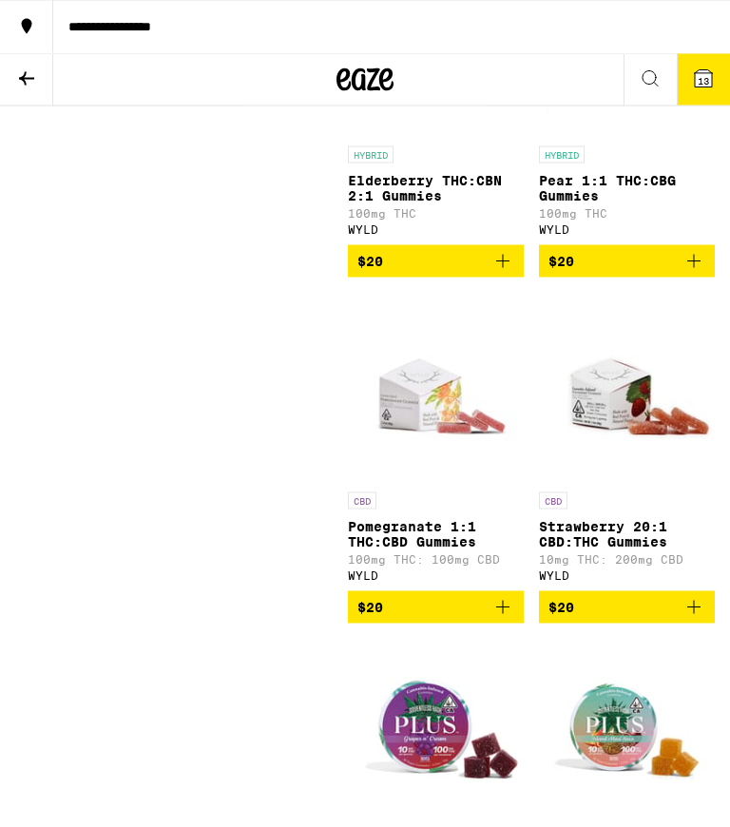
scroll to position [10715, 0]
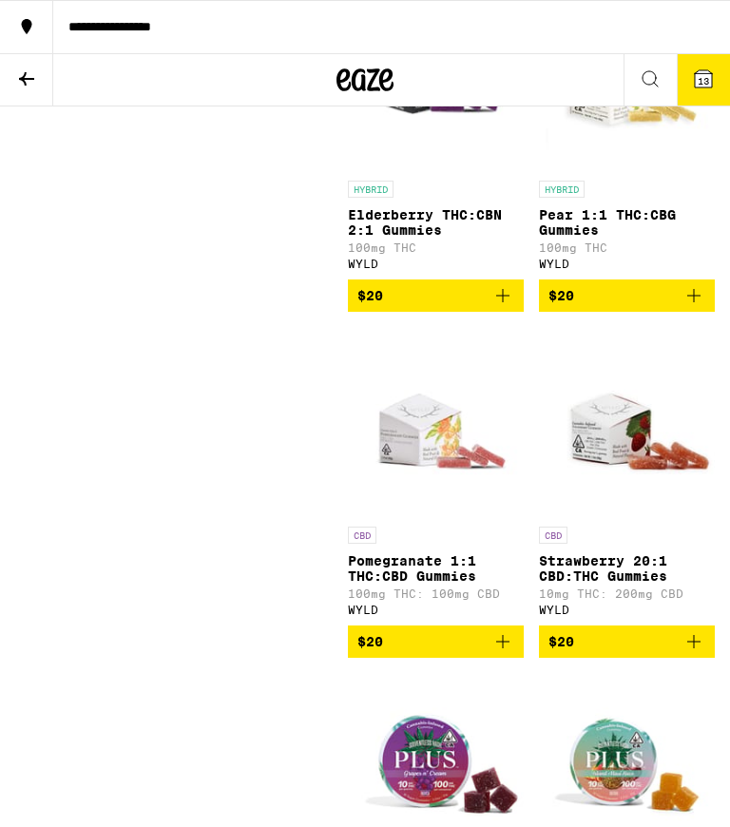
click at [726, 76] on button "13" at bounding box center [703, 79] width 53 height 51
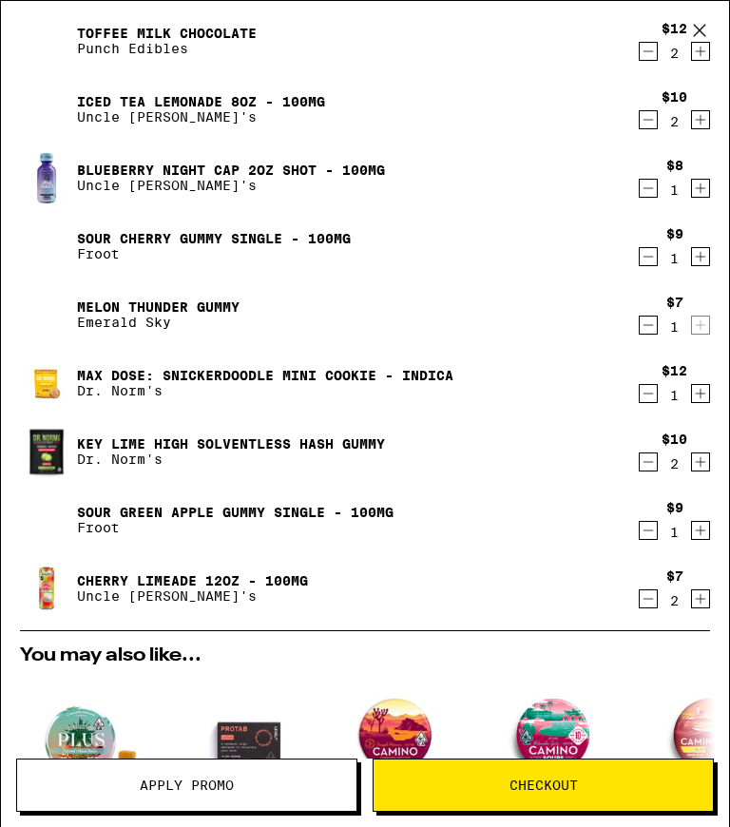
scroll to position [48, 0]
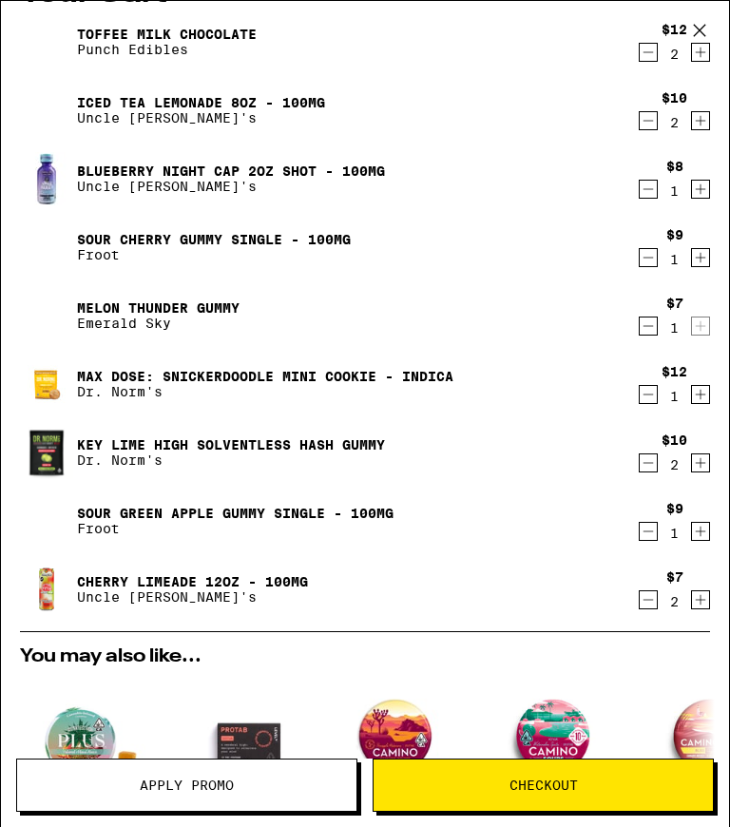
click at [650, 400] on icon "Decrement" at bounding box center [648, 394] width 17 height 23
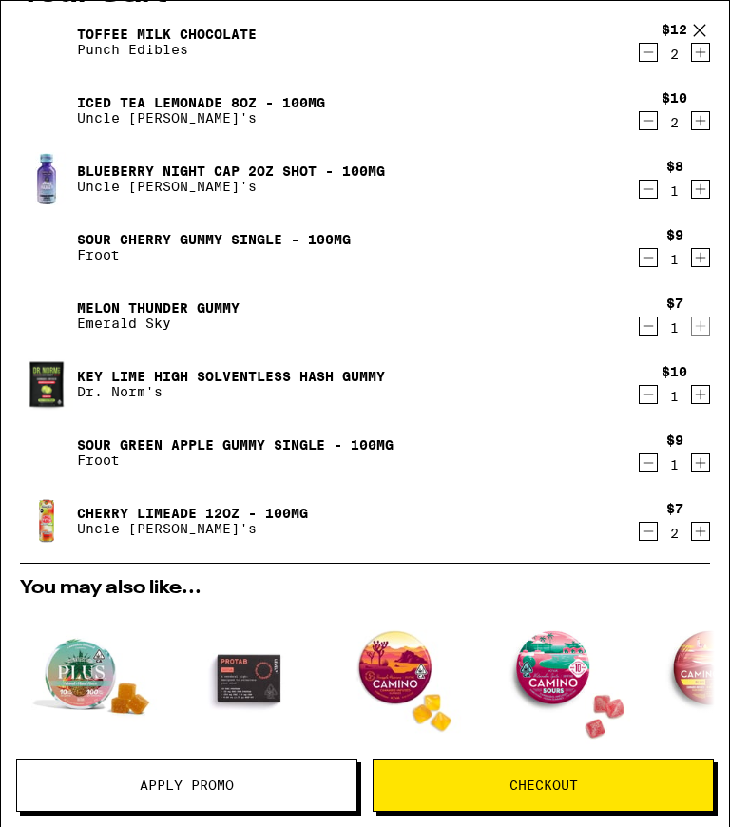
click at [703, 406] on icon "Increment" at bounding box center [700, 394] width 17 height 23
click at [651, 332] on icon "Decrement" at bounding box center [648, 326] width 17 height 23
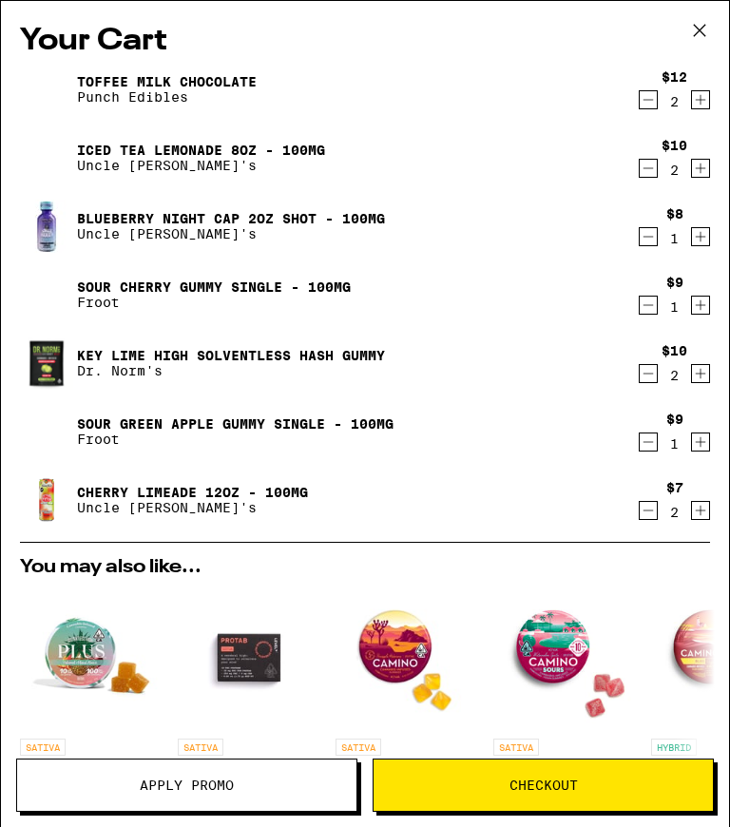
scroll to position [0, 0]
click at [710, 29] on icon at bounding box center [700, 30] width 29 height 29
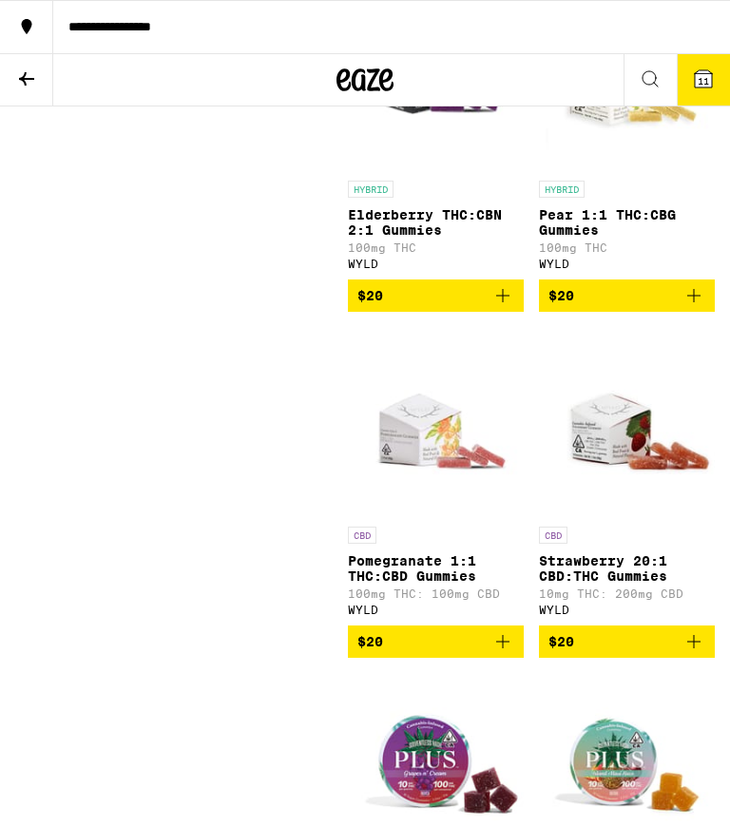
click at [15, 70] on icon at bounding box center [26, 79] width 23 height 23
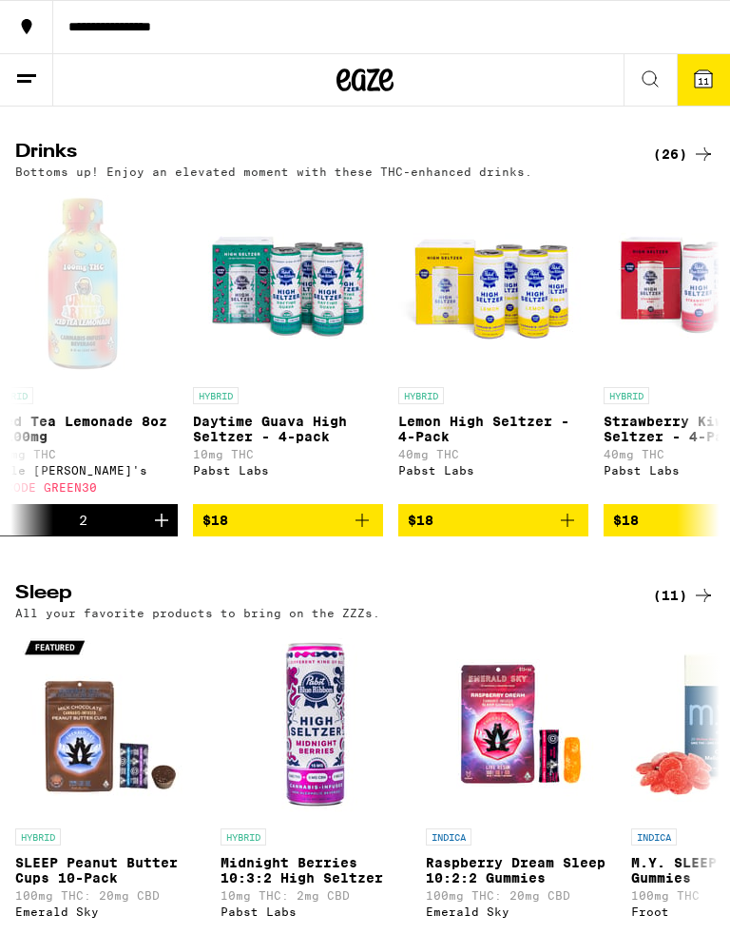
scroll to position [0, 4147]
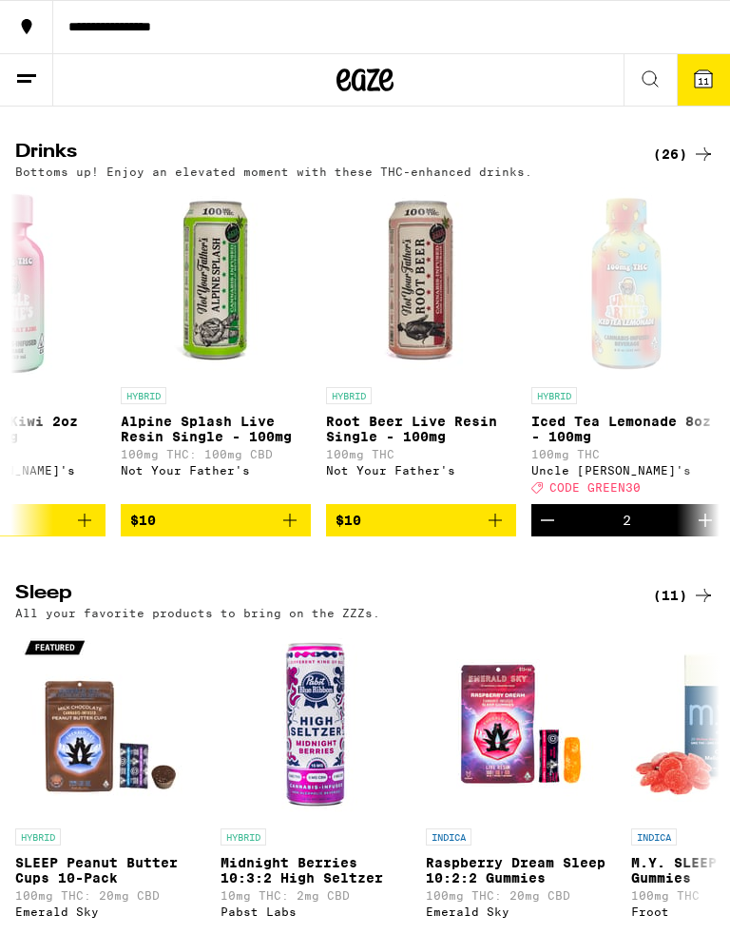
click at [467, 532] on span "$10" at bounding box center [421, 520] width 171 height 23
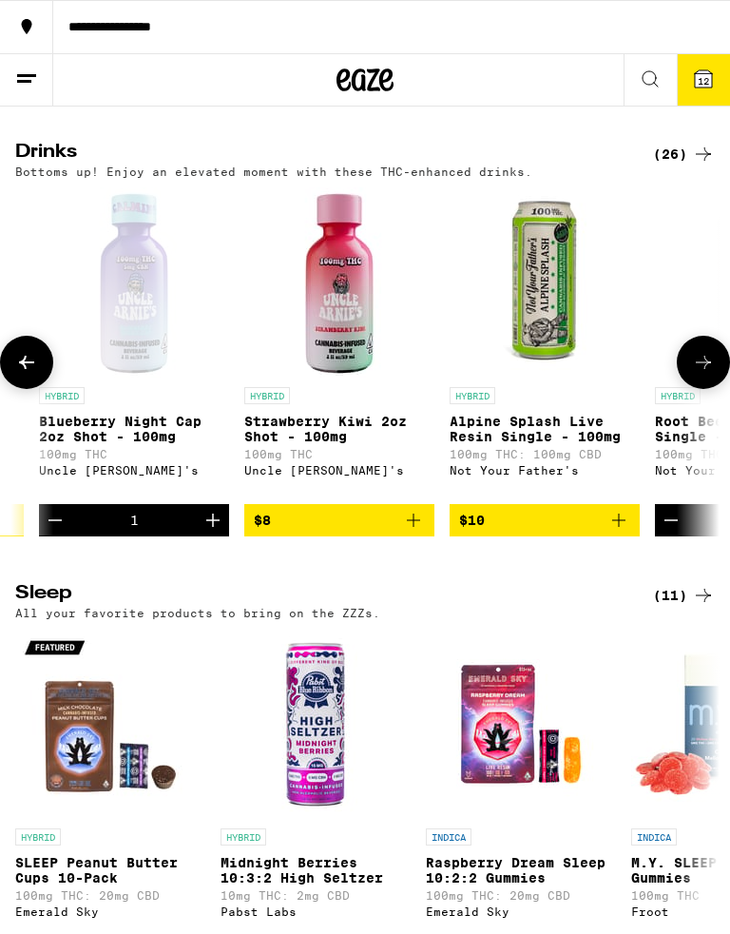
click at [417, 536] on button "$8" at bounding box center [339, 520] width 190 height 32
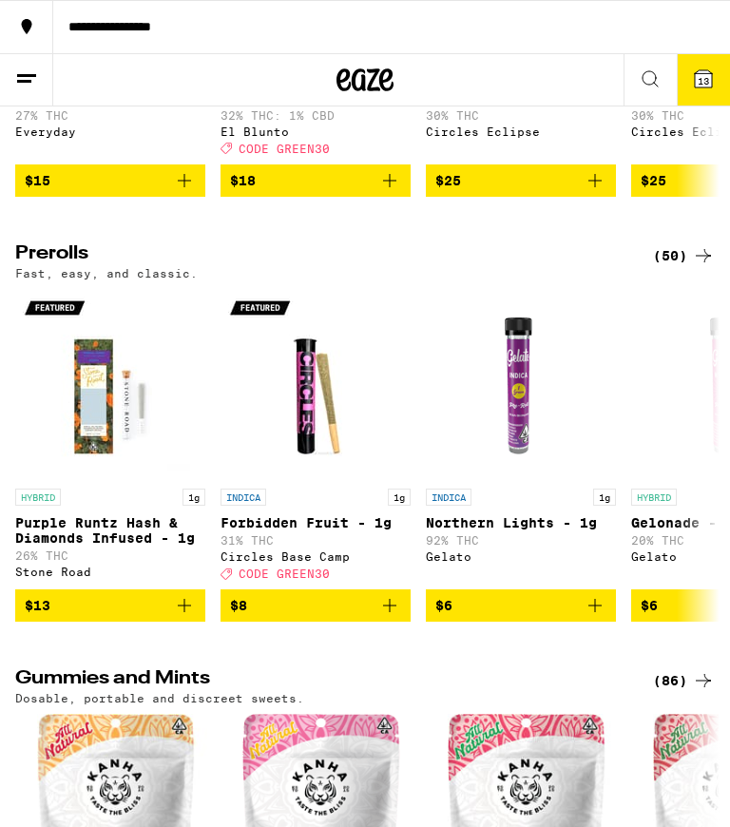
scroll to position [5265, 0]
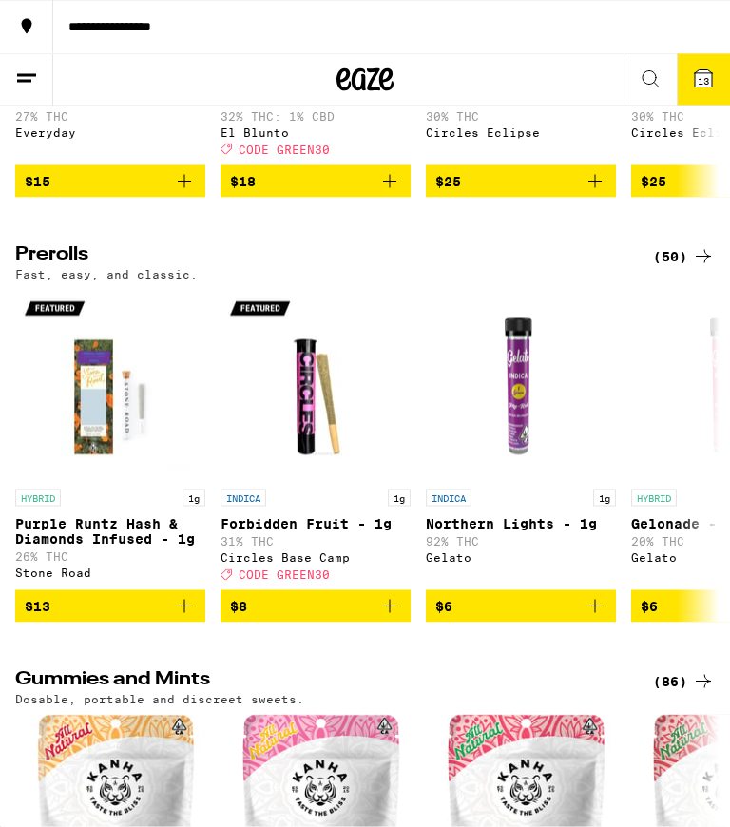
click at [710, 70] on icon at bounding box center [703, 79] width 23 height 23
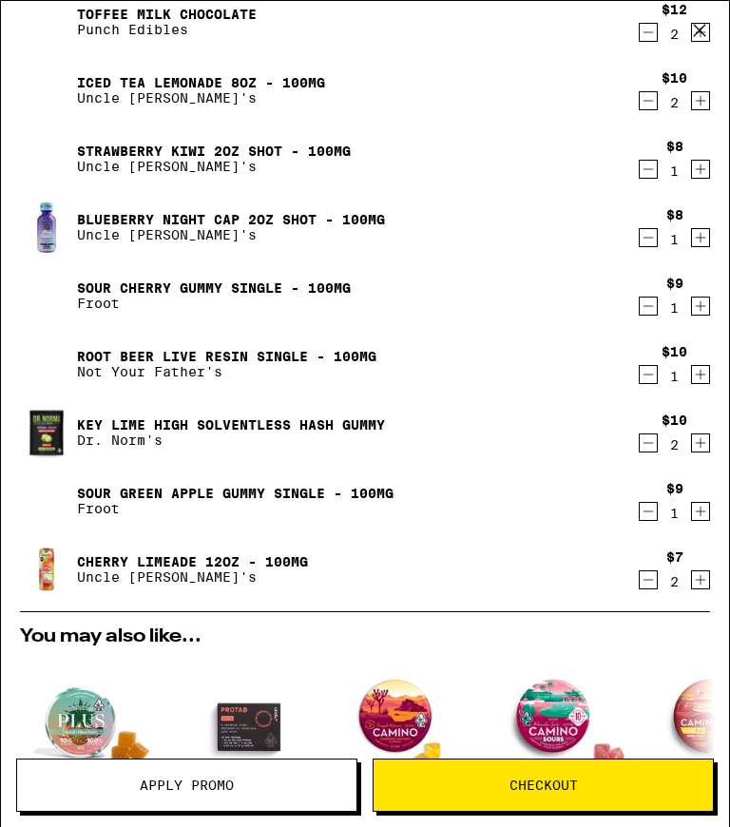
scroll to position [70, 0]
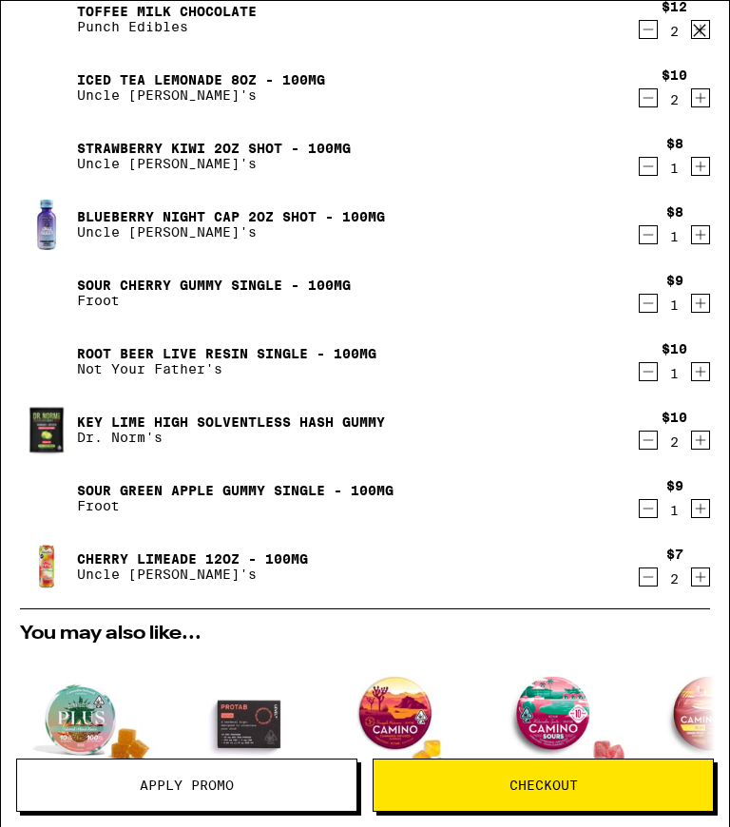
click at [650, 378] on icon "Decrement" at bounding box center [648, 371] width 17 height 23
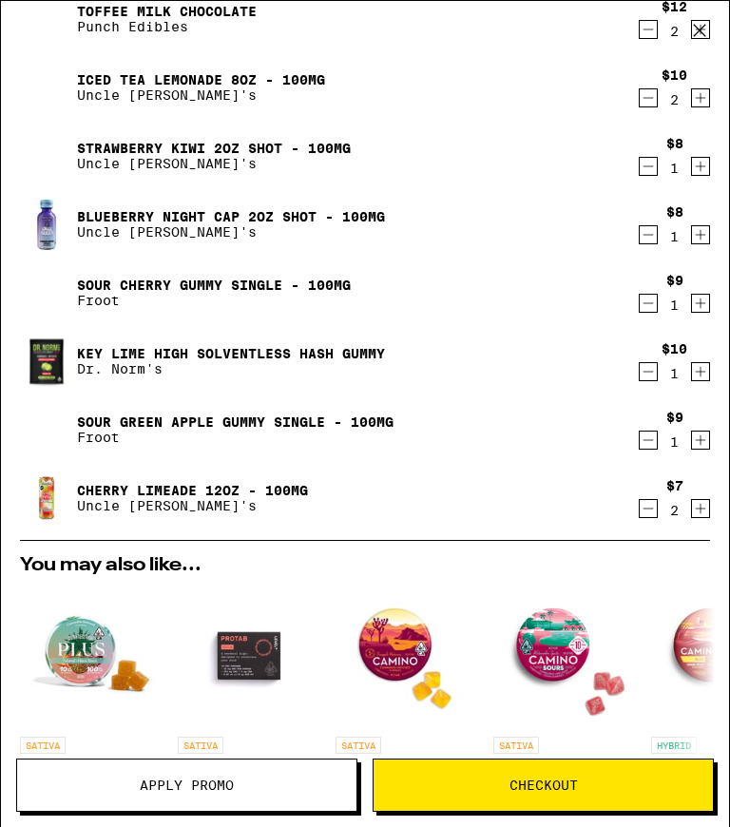
click at [653, 167] on icon "Decrement" at bounding box center [648, 166] width 17 height 23
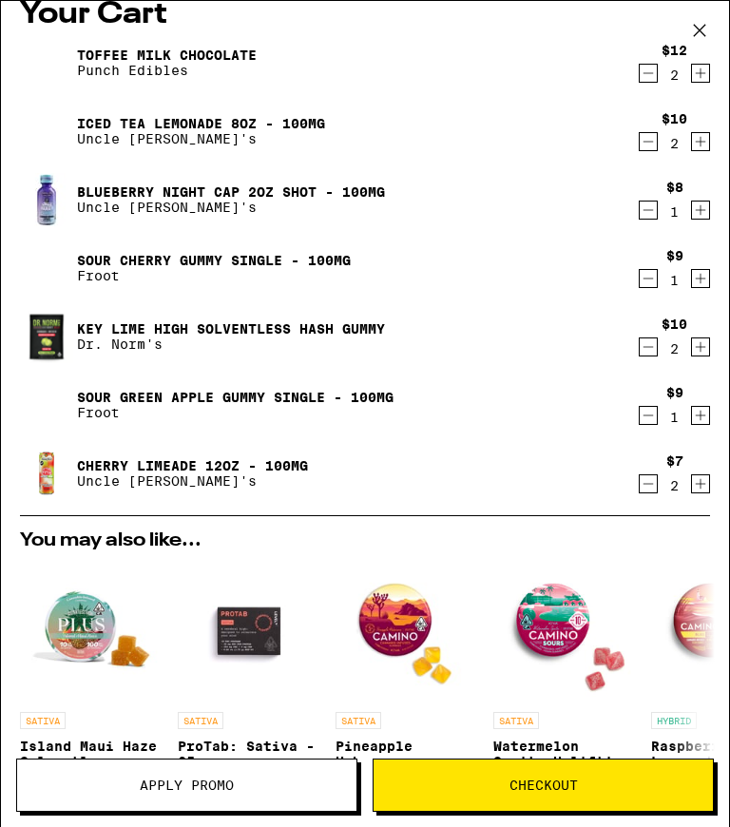
scroll to position [22, 0]
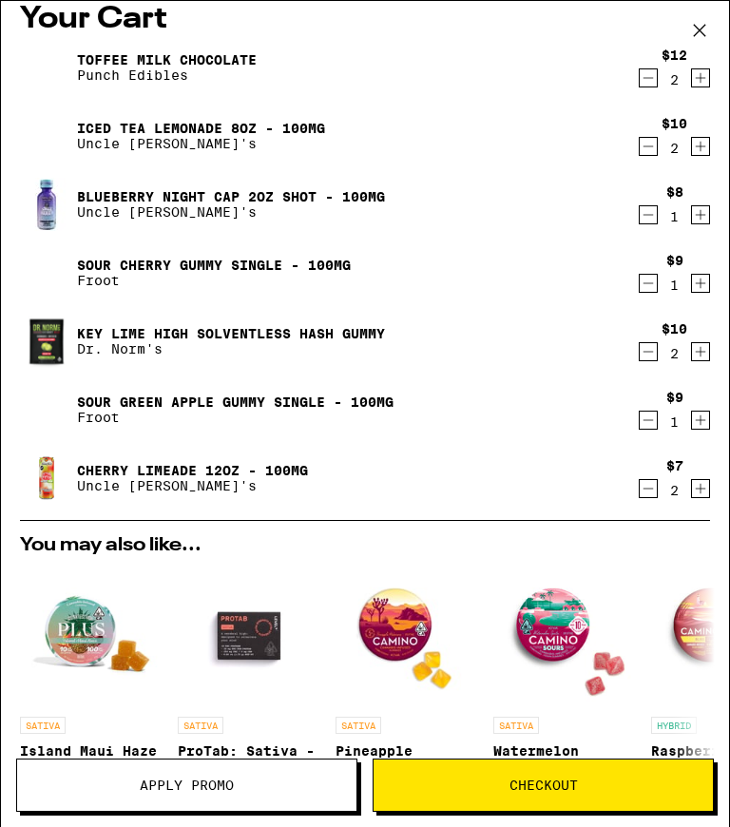
click at [152, 339] on link "Key Lime High Solventless Hash Gummy" at bounding box center [231, 333] width 308 height 15
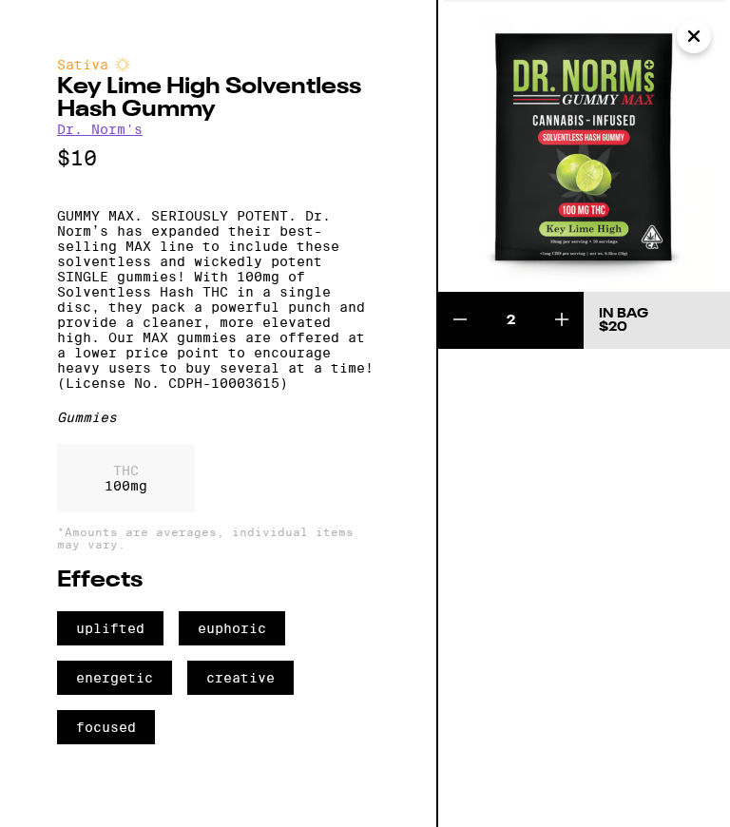
click at [704, 41] on button "Close" at bounding box center [694, 36] width 34 height 34
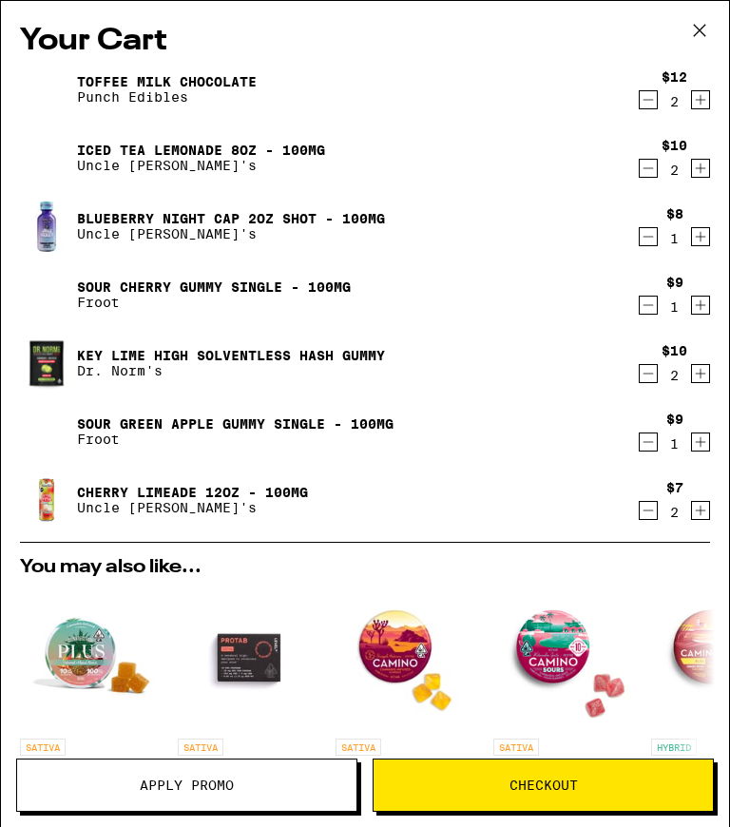
click at [704, 34] on icon at bounding box center [699, 30] width 11 height 11
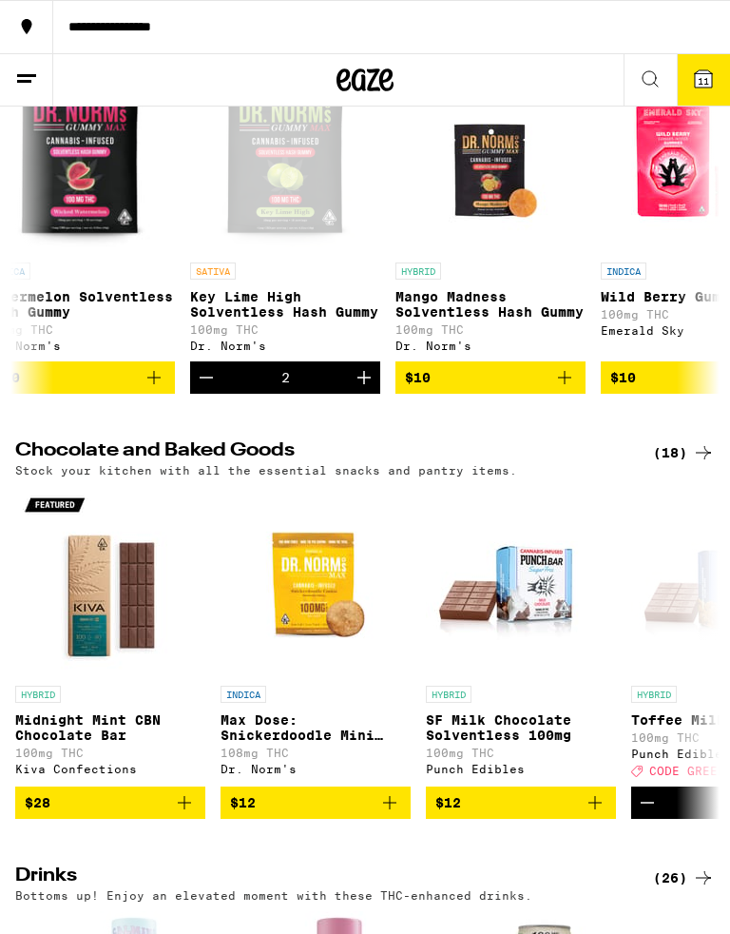
scroll to position [1, 853]
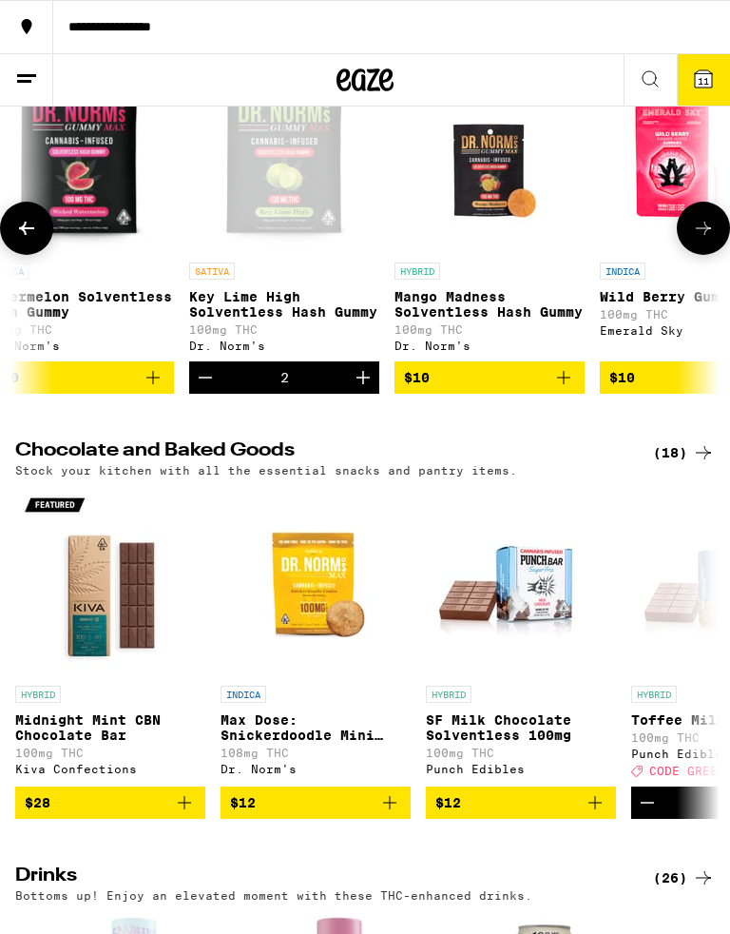
click at [464, 320] on p "Mango Madness Solventless Hash Gummy" at bounding box center [490, 304] width 190 height 30
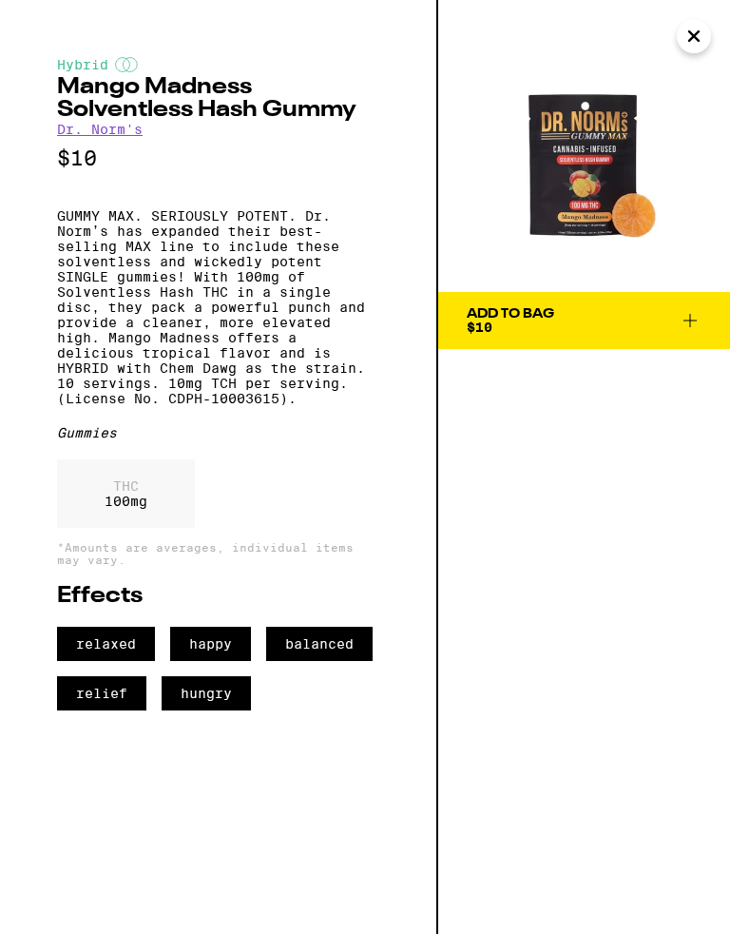
click at [562, 330] on span "Add To Bag $10" at bounding box center [584, 320] width 235 height 27
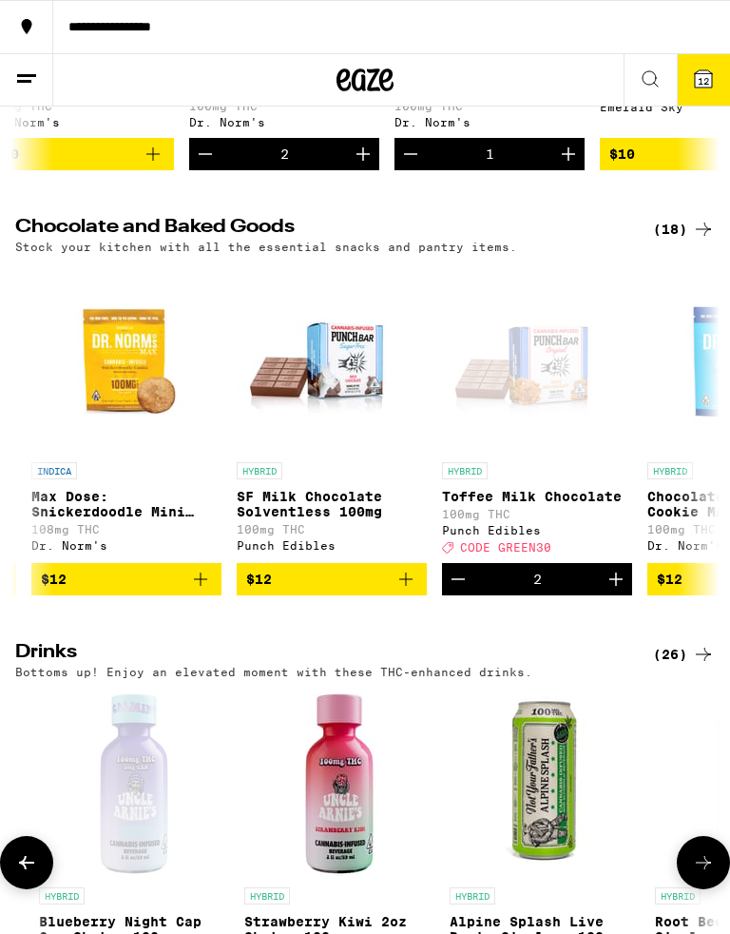
scroll to position [1, 189]
click at [618, 591] on icon "Increment" at bounding box center [616, 579] width 23 height 23
click at [713, 69] on icon at bounding box center [703, 79] width 23 height 23
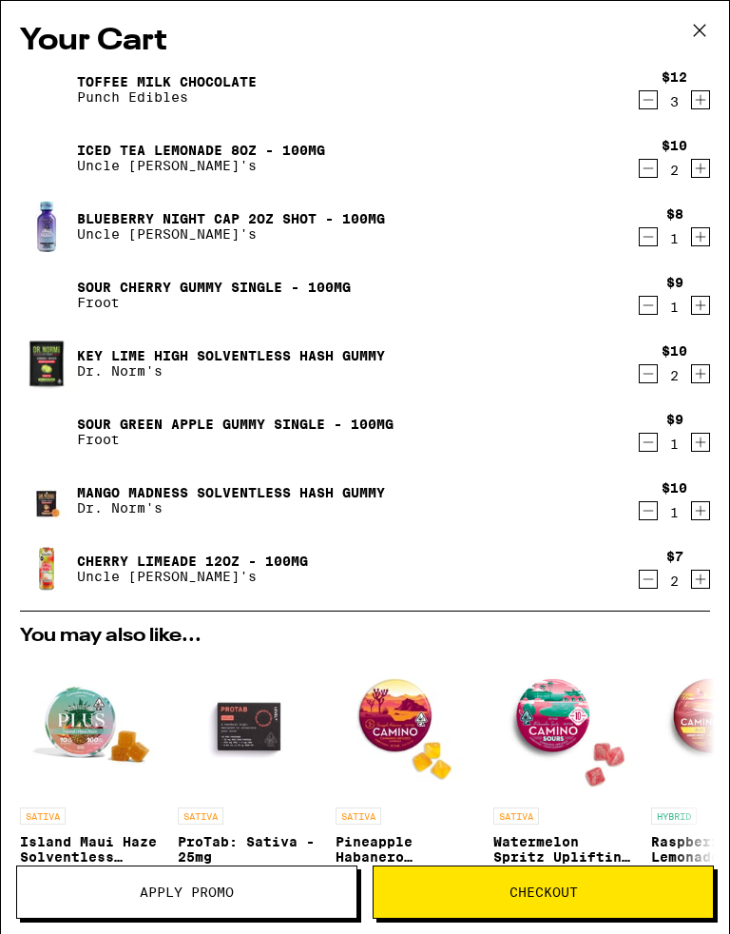
click at [705, 31] on icon at bounding box center [700, 30] width 29 height 29
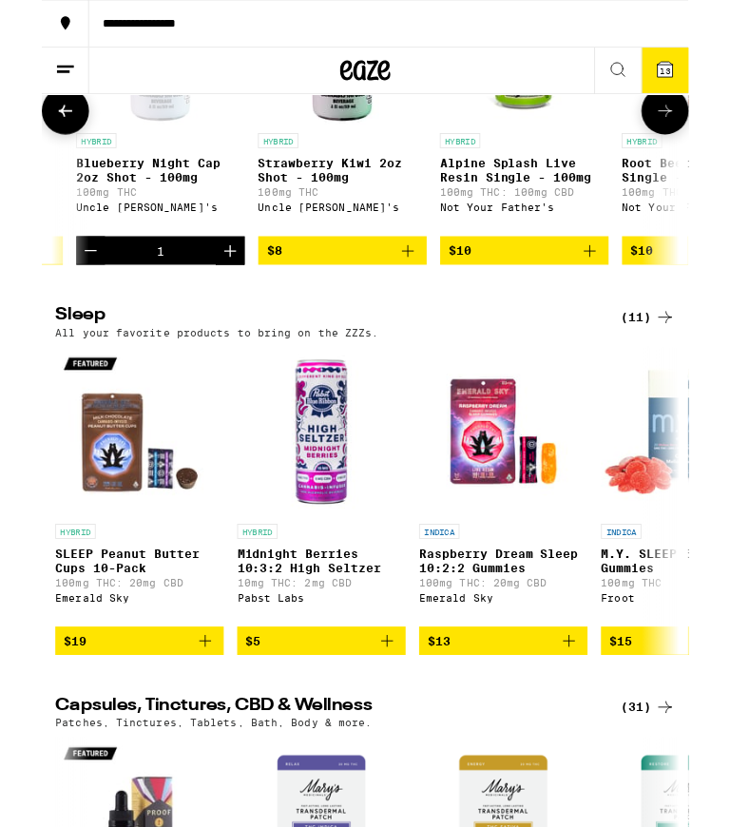
scroll to position [7068, 0]
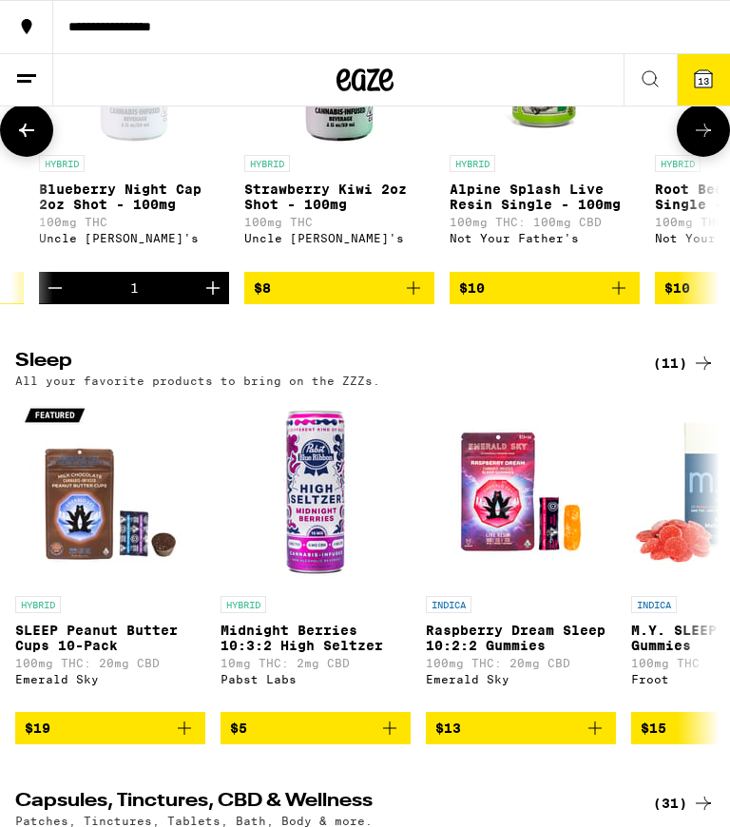
click at [416, 300] on icon "Add to bag" at bounding box center [413, 288] width 23 height 23
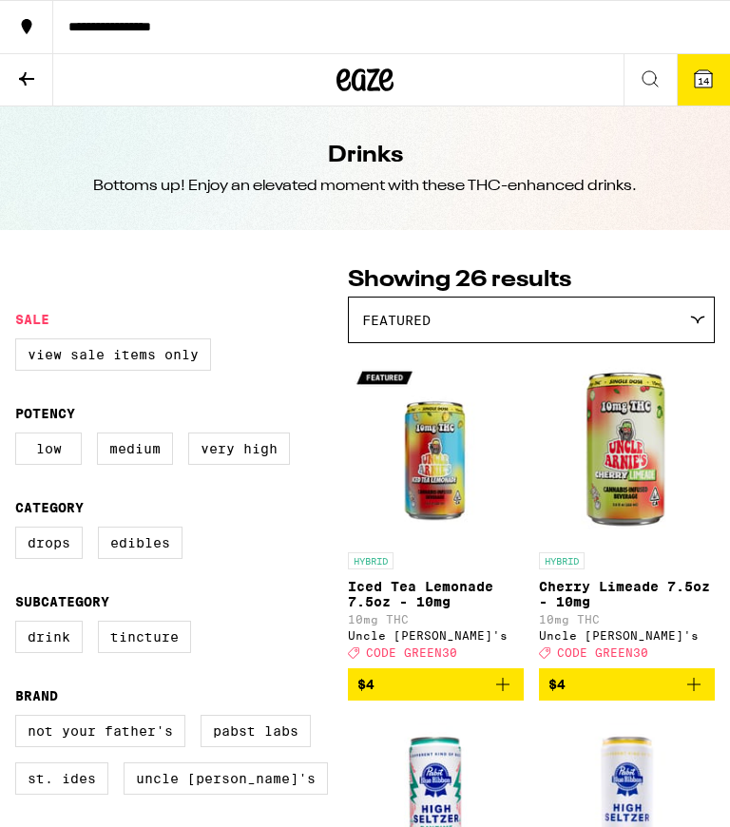
click at [38, 87] on button at bounding box center [26, 80] width 53 height 52
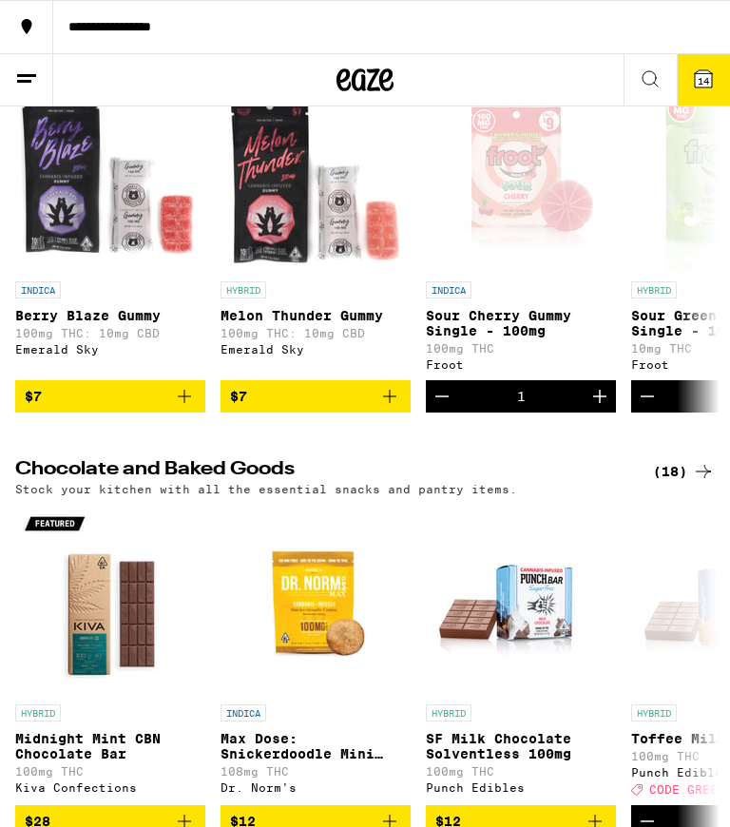
scroll to position [5818, 0]
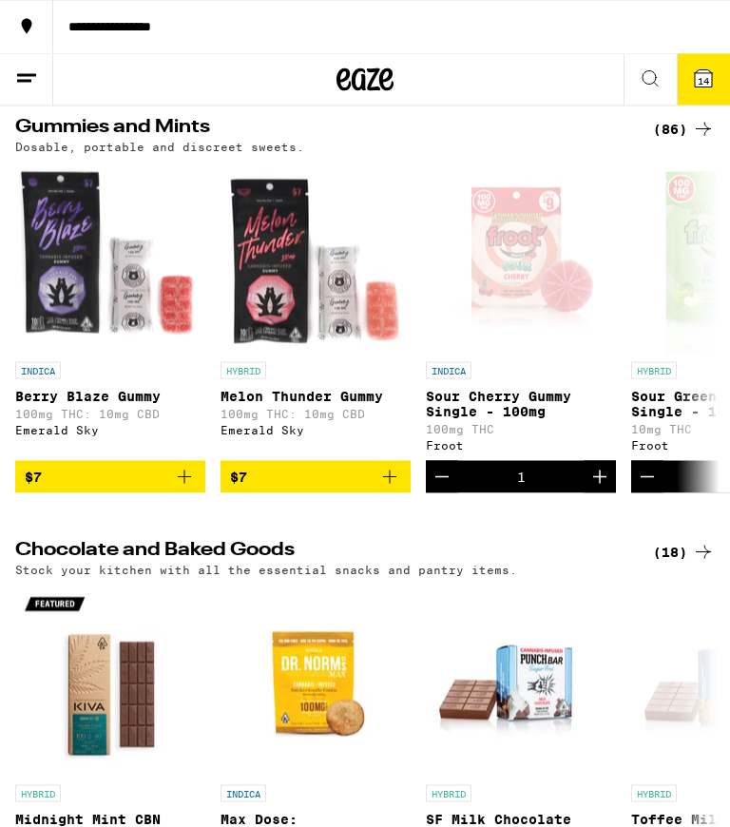
click at [710, 73] on icon at bounding box center [703, 78] width 17 height 17
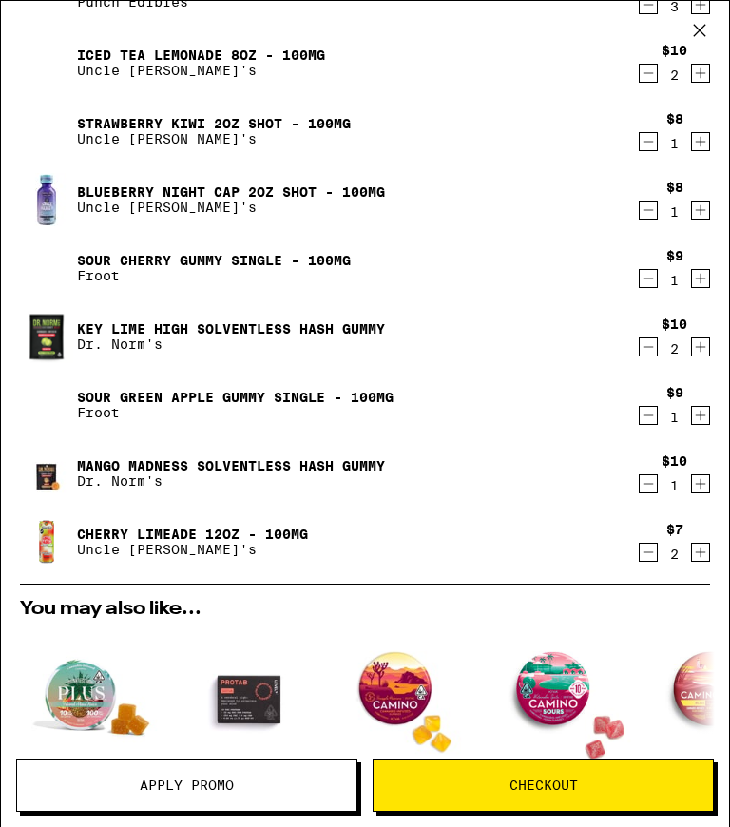
scroll to position [97, 0]
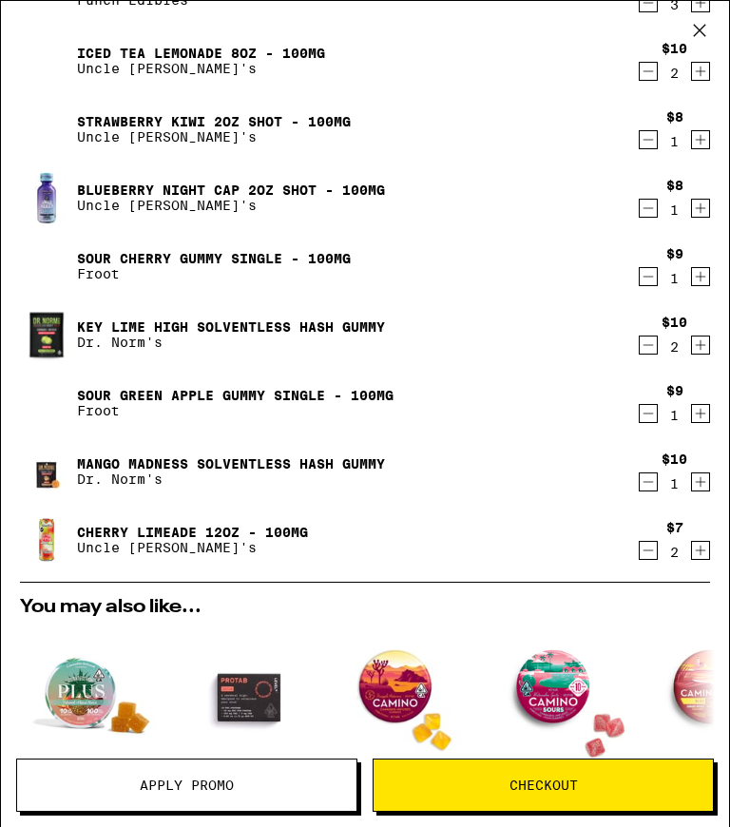
click at [653, 414] on icon "Decrement" at bounding box center [649, 414] width 10 height 0
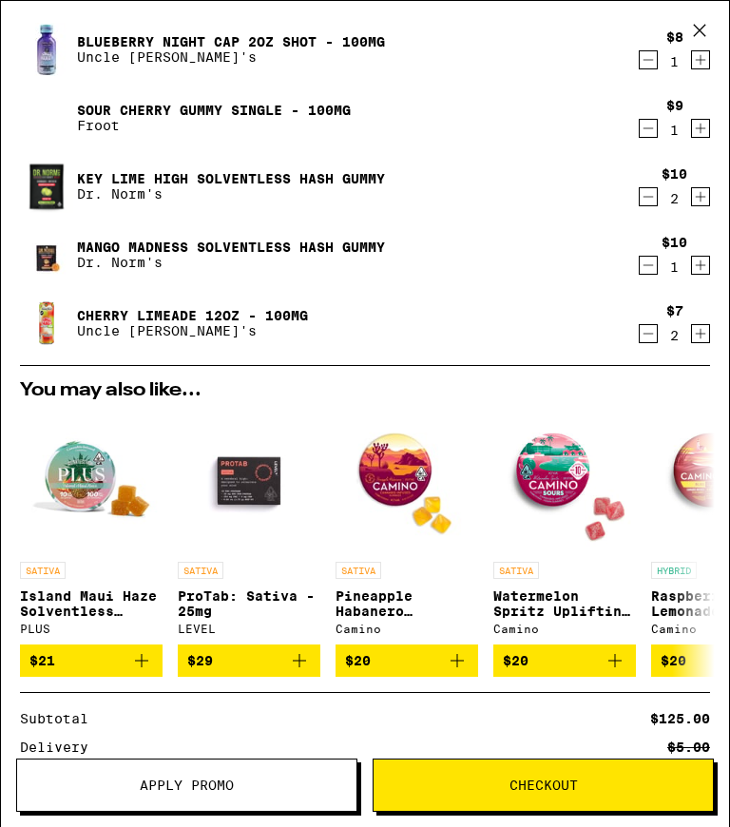
scroll to position [248, 0]
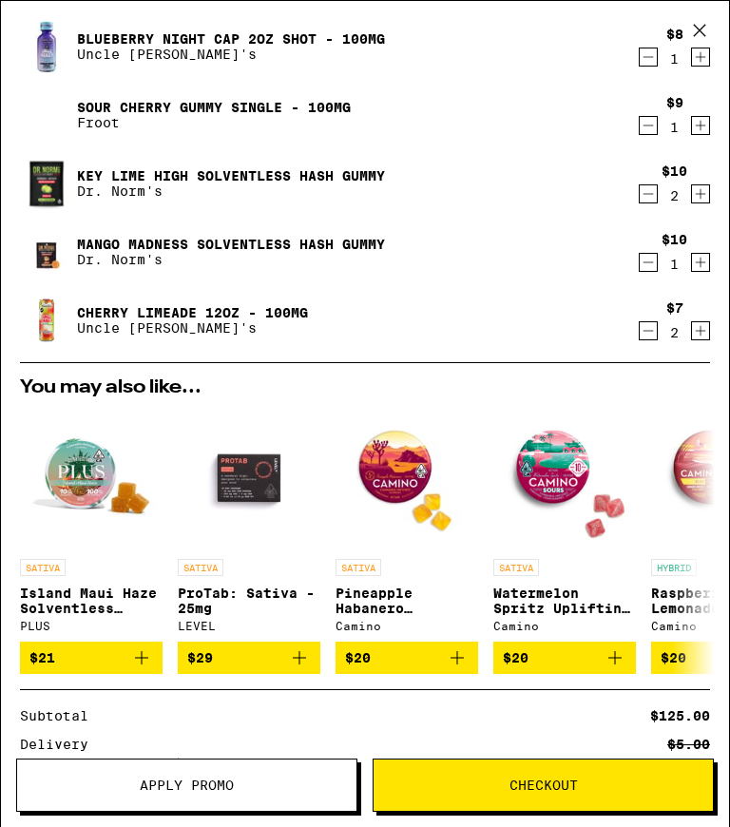
click at [575, 786] on span "Checkout" at bounding box center [544, 785] width 68 height 13
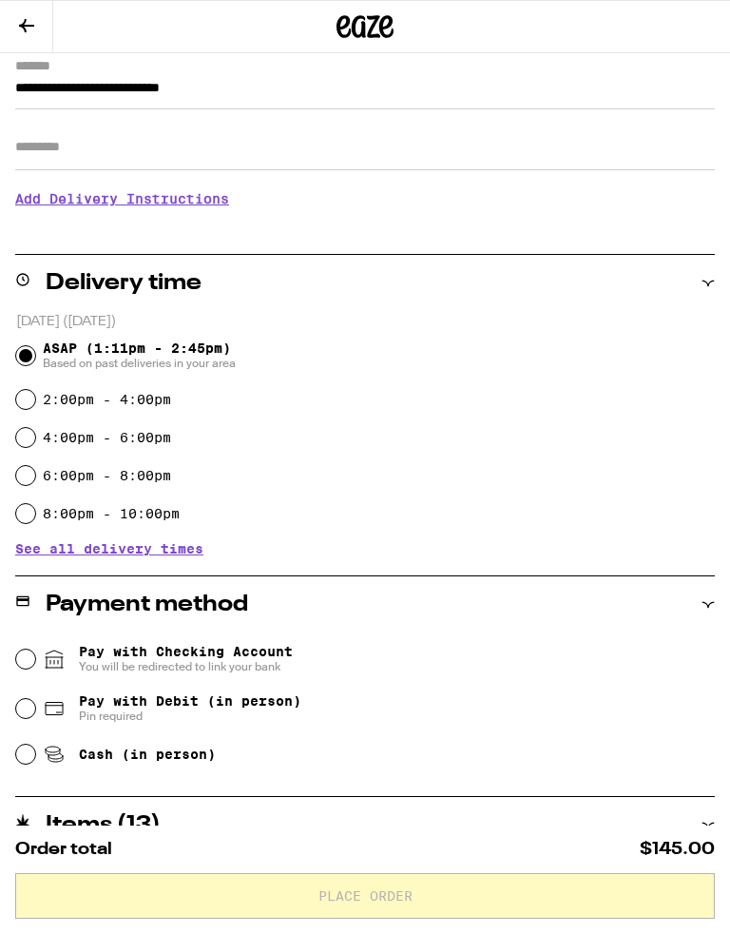
scroll to position [281, 0]
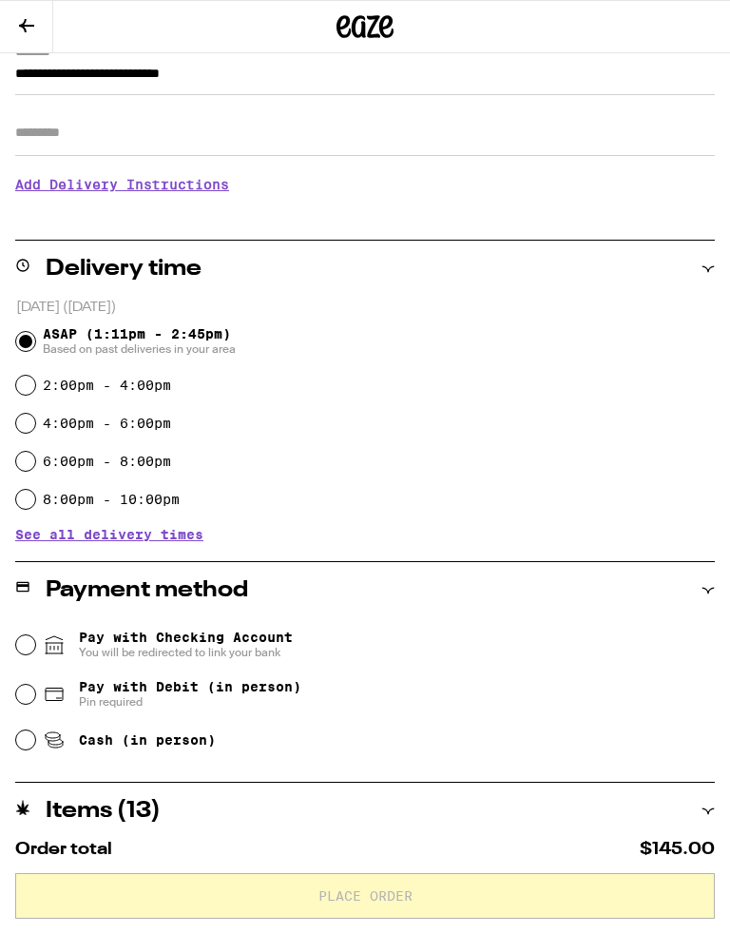
click at [25, 749] on input "Cash (in person)" at bounding box center [25, 739] width 19 height 19
radio input "true"
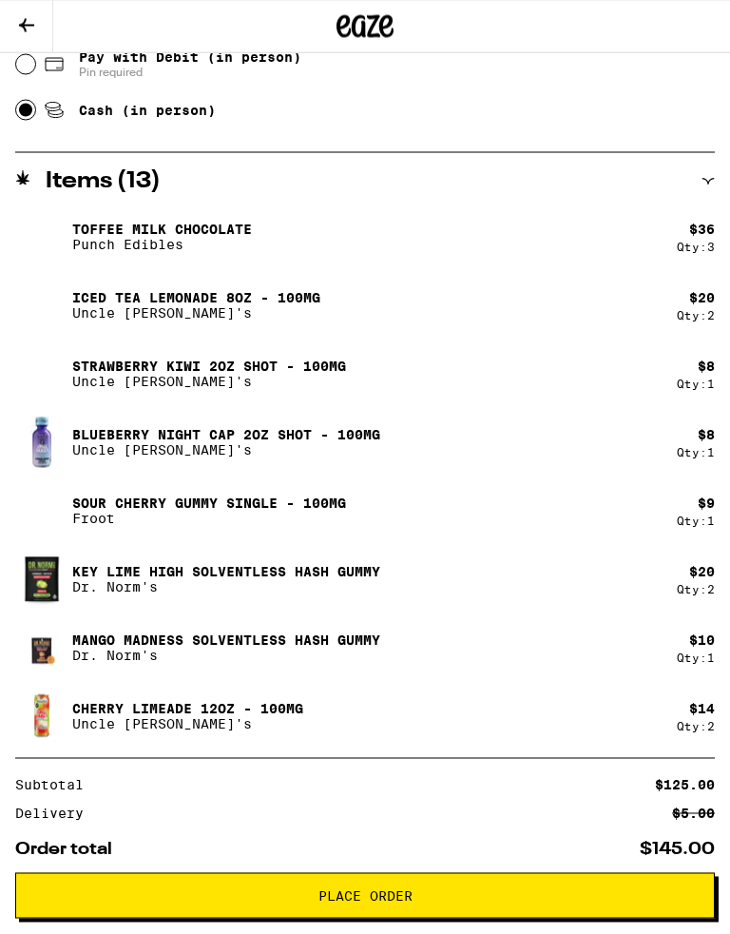
scroll to position [911, 0]
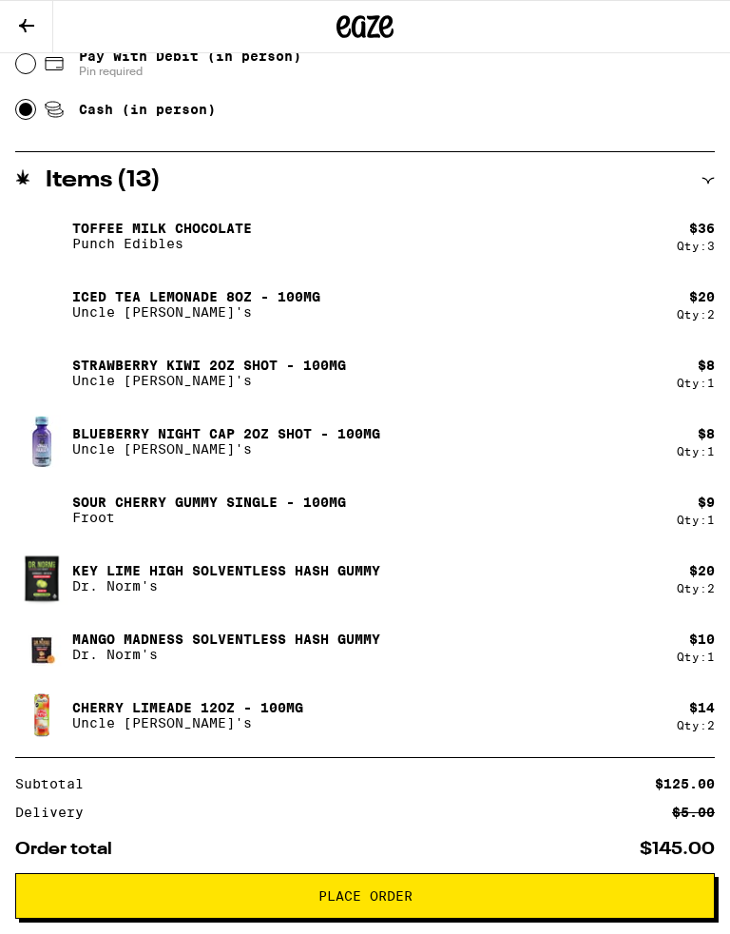
click at [31, 26] on icon at bounding box center [26, 25] width 15 height 13
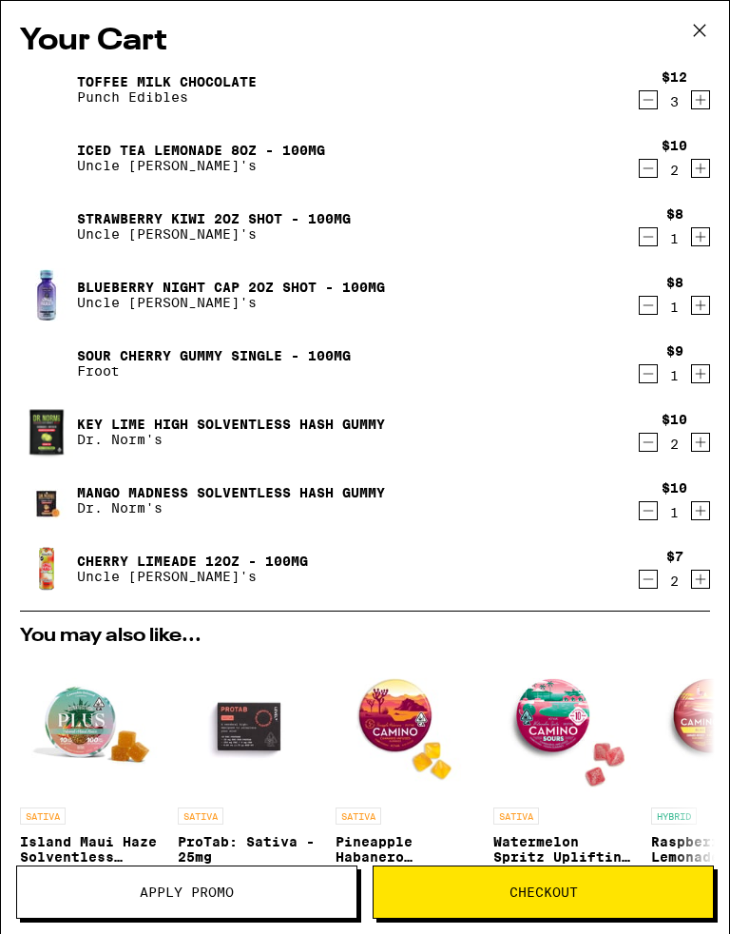
click at [653, 108] on icon "Decrement" at bounding box center [648, 99] width 17 height 23
click at [704, 446] on icon "Increment" at bounding box center [701, 442] width 10 height 10
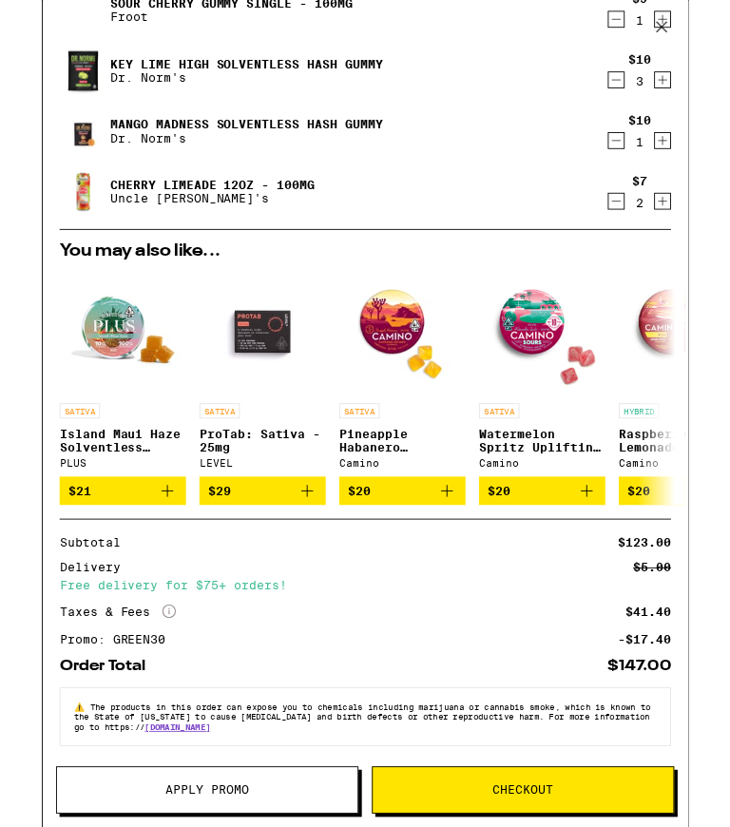
scroll to position [375, 0]
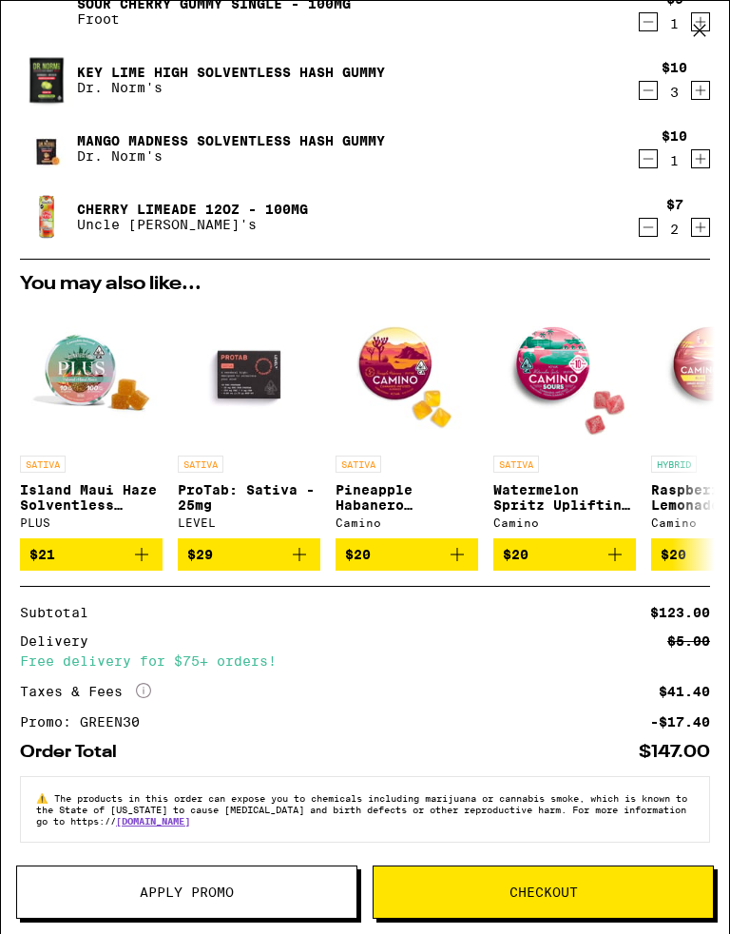
click at [573, 832] on span "Checkout" at bounding box center [544, 891] width 68 height 13
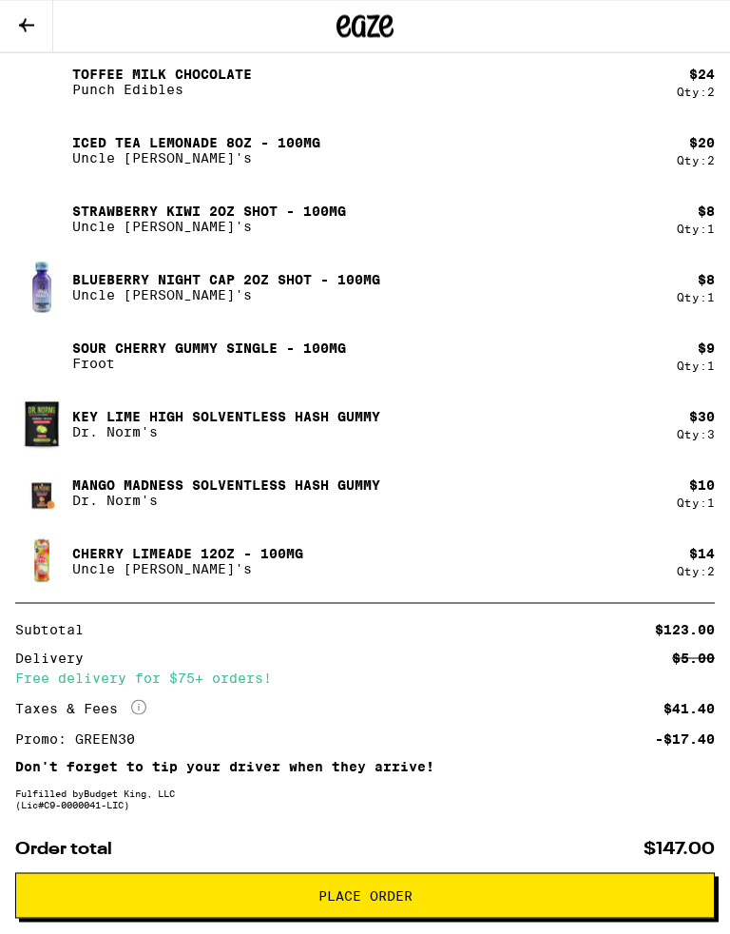
scroll to position [1066, 0]
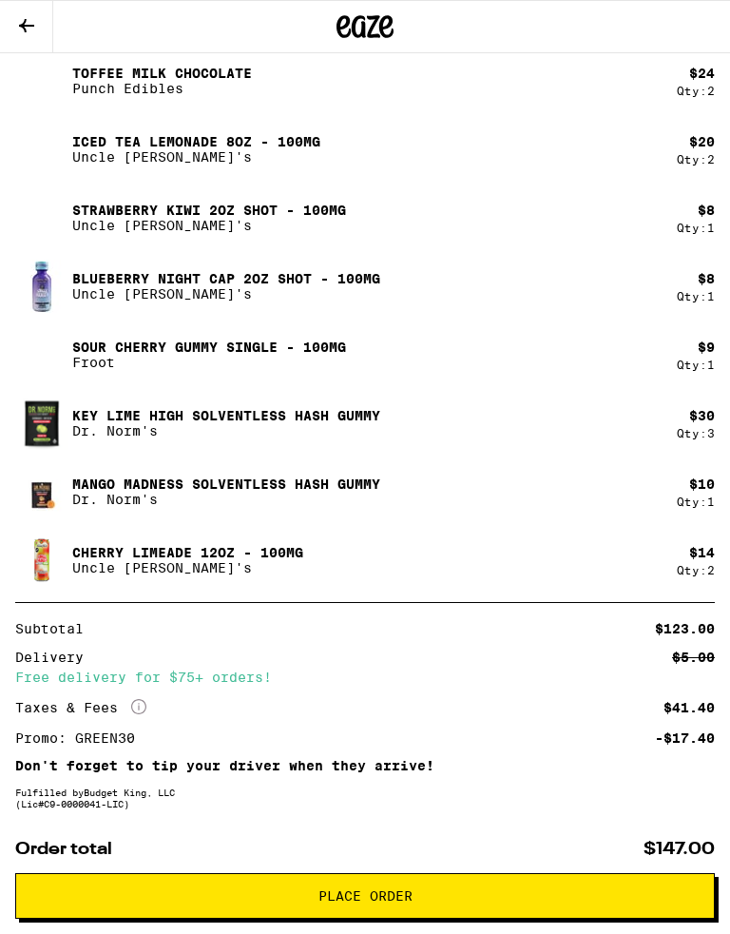
click at [468, 832] on span "Place Order" at bounding box center [365, 895] width 668 height 13
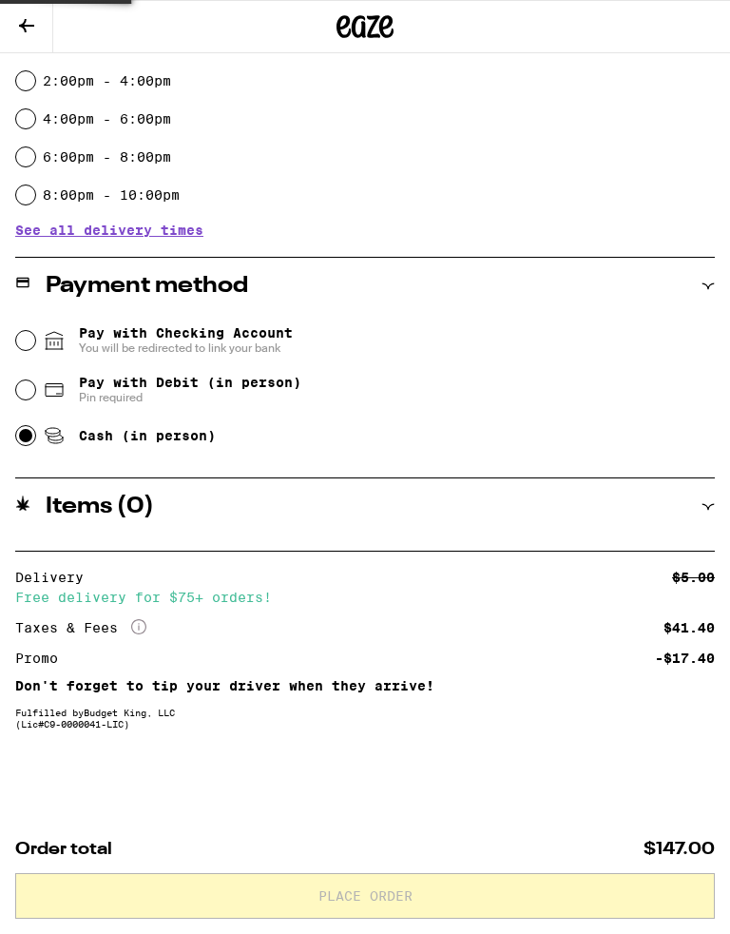
scroll to position [727, 0]
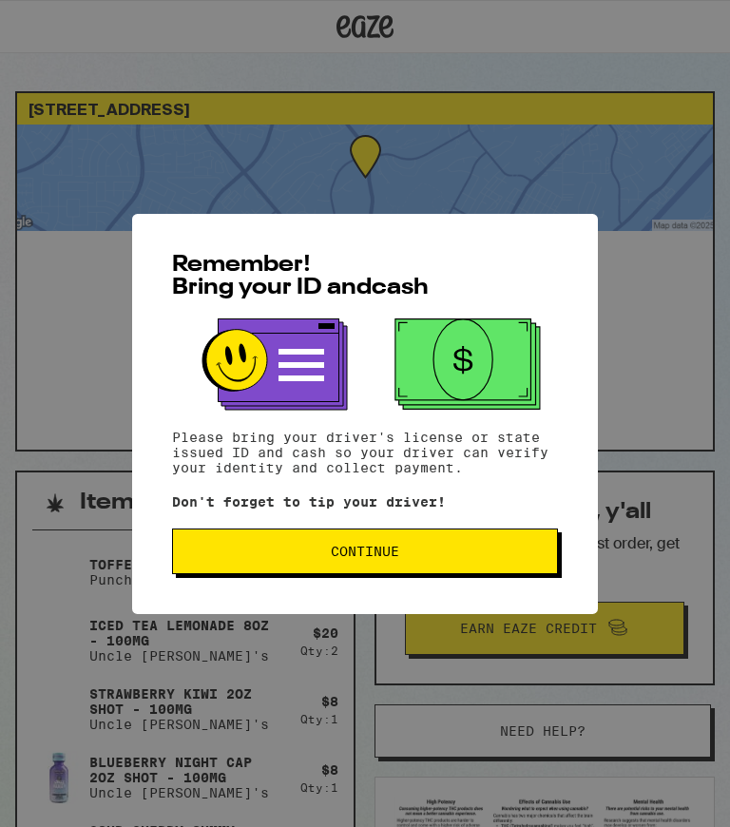
click at [455, 569] on button "Continue" at bounding box center [365, 552] width 386 height 46
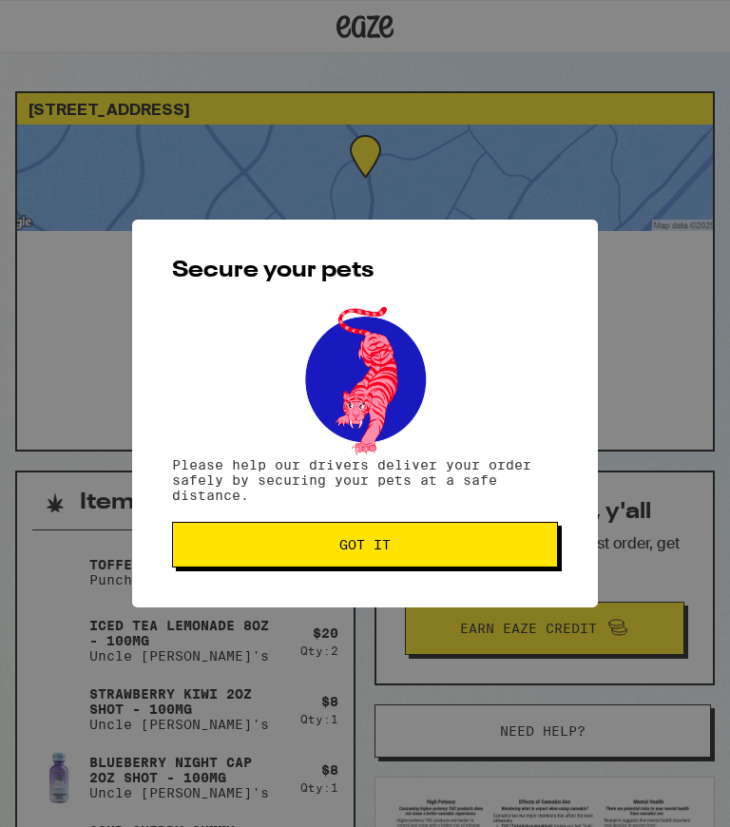
click at [438, 552] on span "Got it" at bounding box center [365, 544] width 354 height 13
